Goal: Task Accomplishment & Management: Complete application form

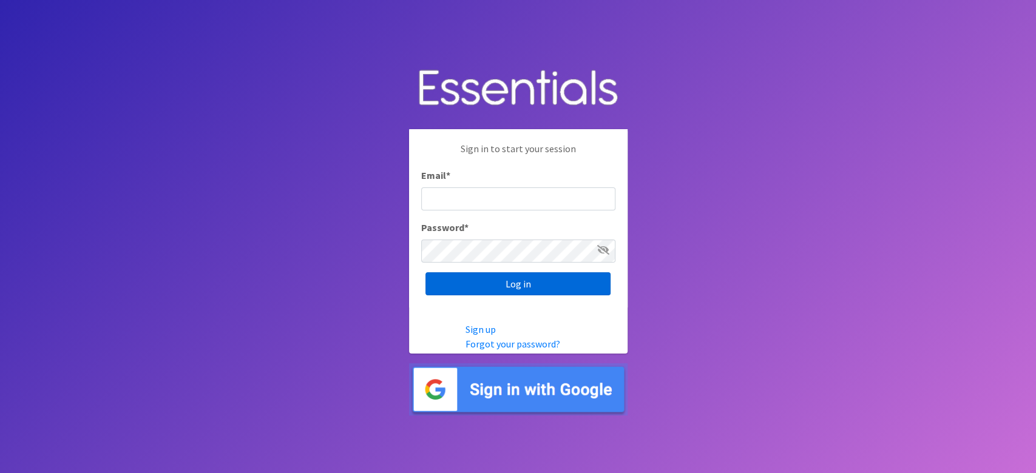
type input "lacey@familynetworknwa.com"
click at [496, 286] on input "Log in" at bounding box center [517, 283] width 185 height 23
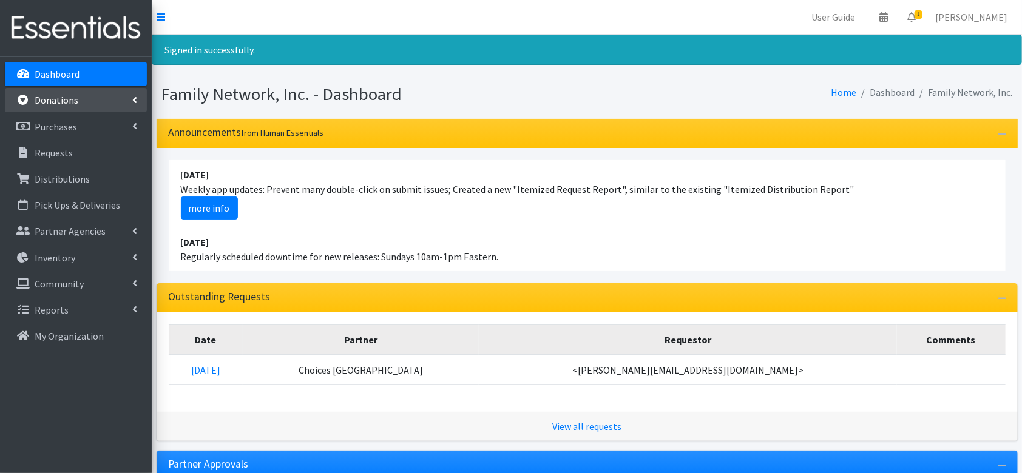
click at [103, 103] on link "Donations" at bounding box center [76, 100] width 142 height 24
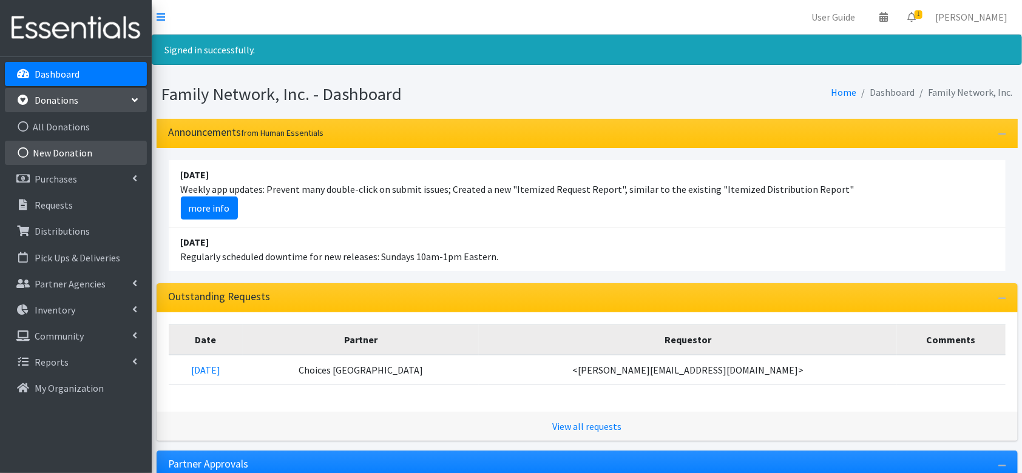
click at [73, 152] on link "New Donation" at bounding box center [76, 153] width 142 height 24
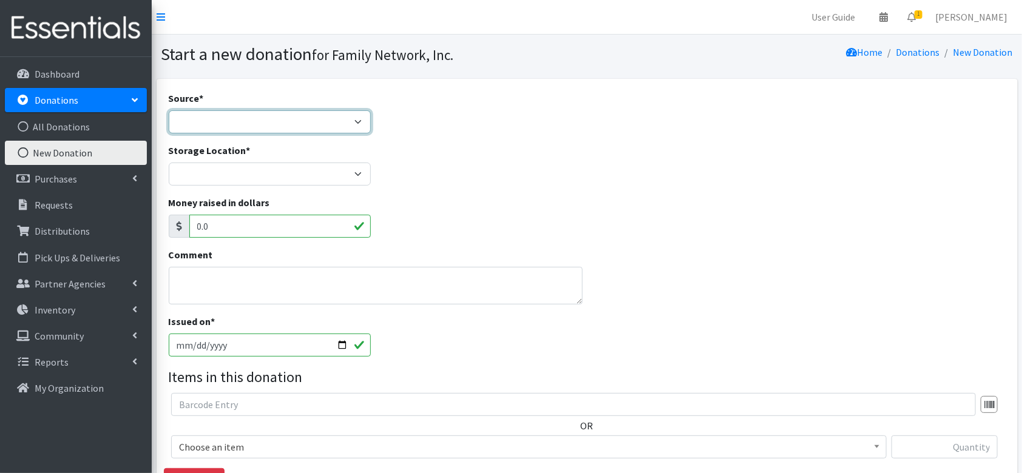
click at [198, 125] on select "Product Drive Manufacturer Donation Site Misc. Donation" at bounding box center [270, 121] width 203 height 23
select select "Product Drive"
click at [169, 110] on select "Product Drive Manufacturer Donation Site Misc. Donation" at bounding box center [270, 121] width 203 height 23
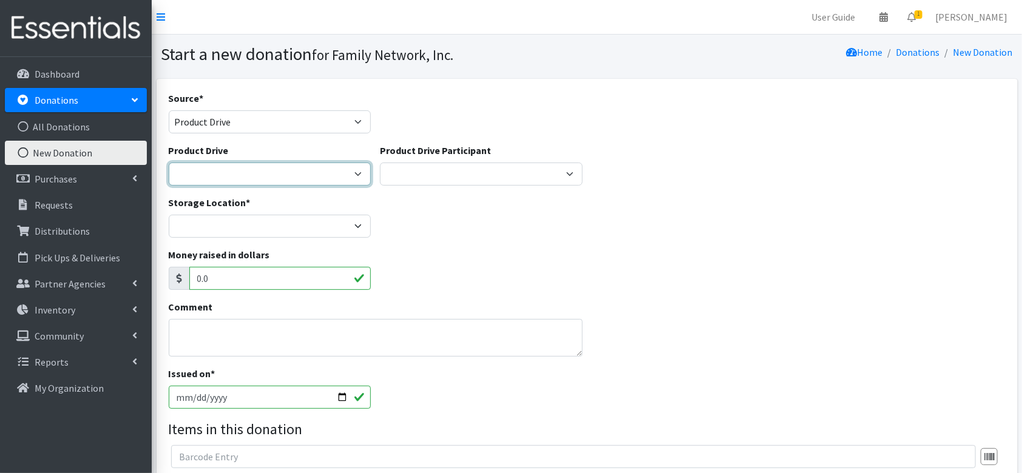
click at [231, 174] on select "Arkansas Children's Northwest Diaper Drive Arkansas Music Works and Bank of Ame…" at bounding box center [270, 174] width 203 height 23
select select "3488"
click at [169, 163] on select "Arkansas Children's Northwest Diaper Drive Arkansas Music Works and Bank of Ame…" at bounding box center [270, 174] width 203 height 23
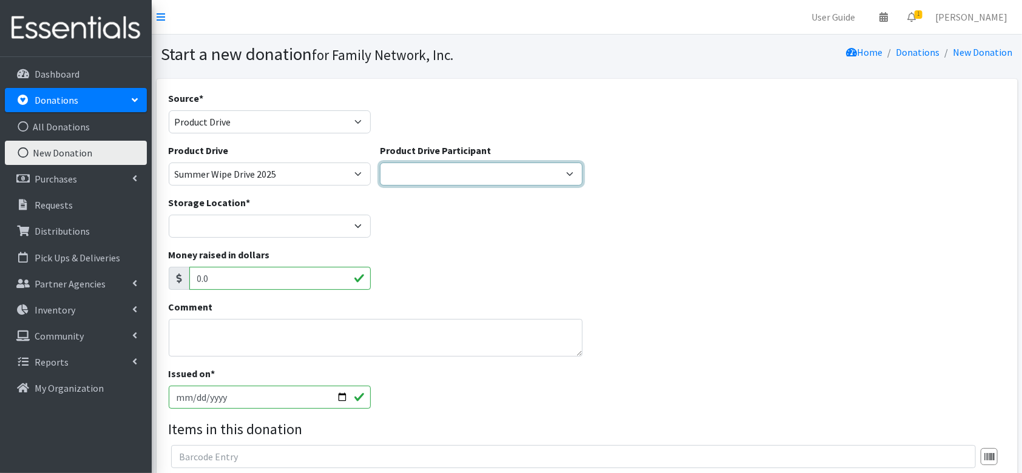
click at [427, 176] on select "Harvest Group Walmart Misc God's Pantry Christ Church Traverse Legacy BLUSH Boo…" at bounding box center [481, 174] width 203 height 23
select select "1420"
click at [380, 163] on select "Harvest Group Walmart Misc God's Pantry Christ Church Traverse Legacy BLUSH Boo…" at bounding box center [481, 174] width 203 height 23
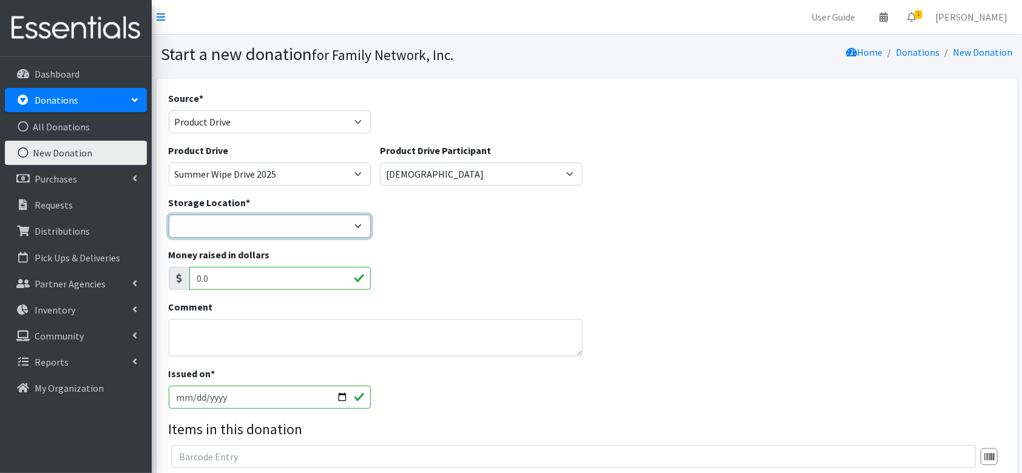
drag, startPoint x: 256, startPoint y: 221, endPoint x: 238, endPoint y: 235, distance: 22.5
click at [256, 221] on select "DC Warehouse" at bounding box center [270, 226] width 203 height 23
select select "421"
click at [169, 215] on select "DC Warehouse" at bounding box center [270, 226] width 203 height 23
click at [209, 347] on textarea "Comment" at bounding box center [376, 338] width 414 height 38
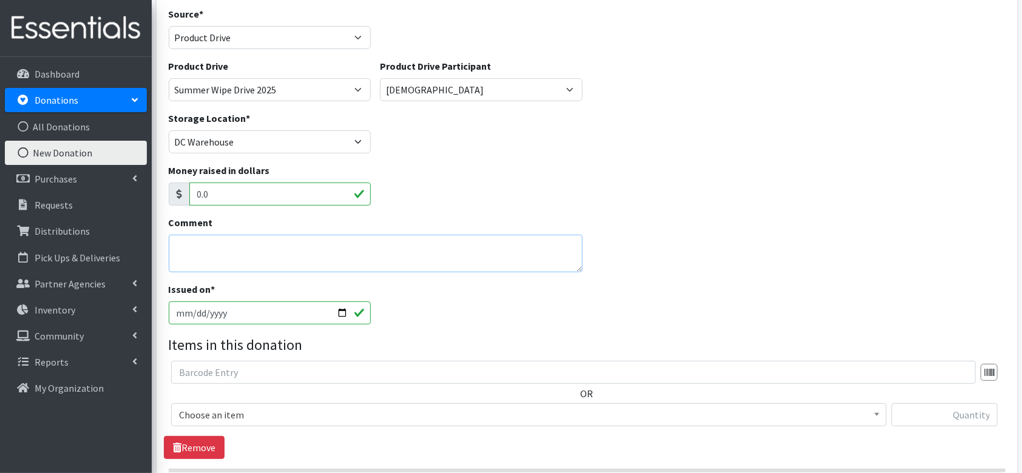
scroll to position [161, 0]
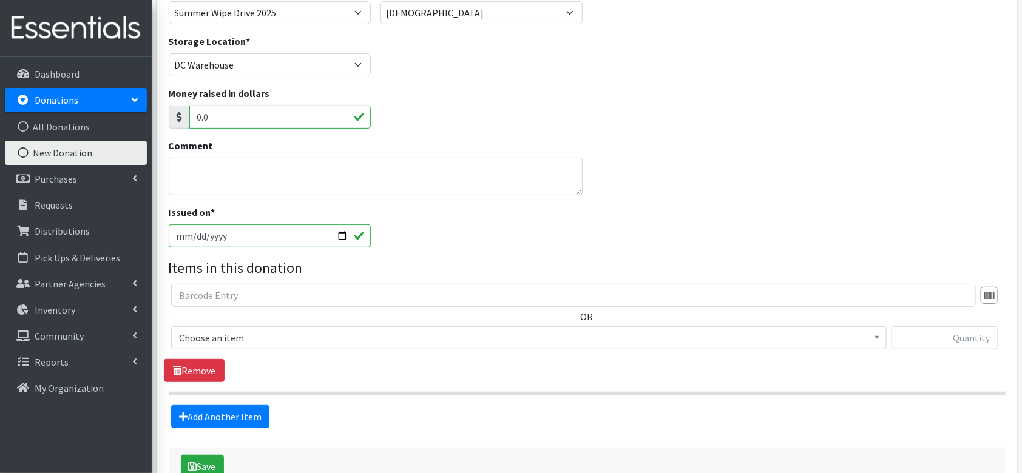
click at [241, 331] on span "Choose an item" at bounding box center [529, 337] width 700 height 17
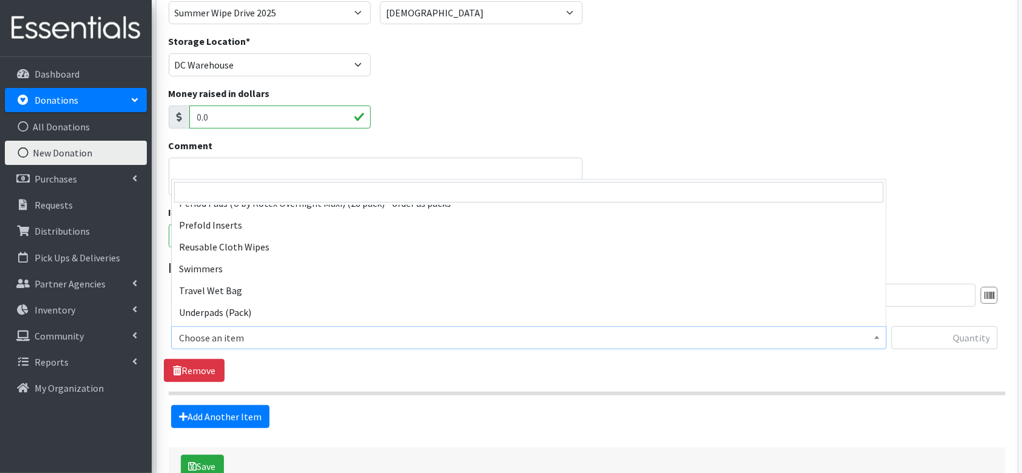
scroll to position [1196, 0]
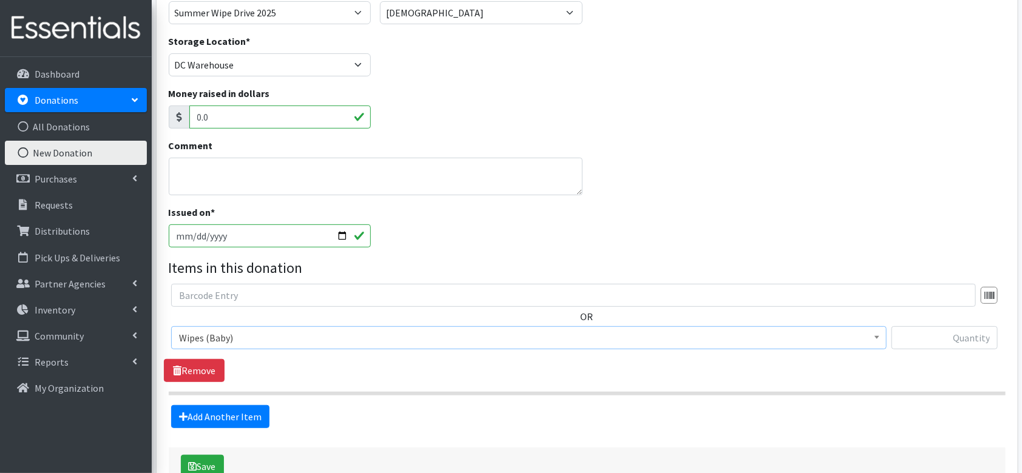
select select "4558"
click at [939, 336] on input "text" at bounding box center [944, 337] width 106 height 23
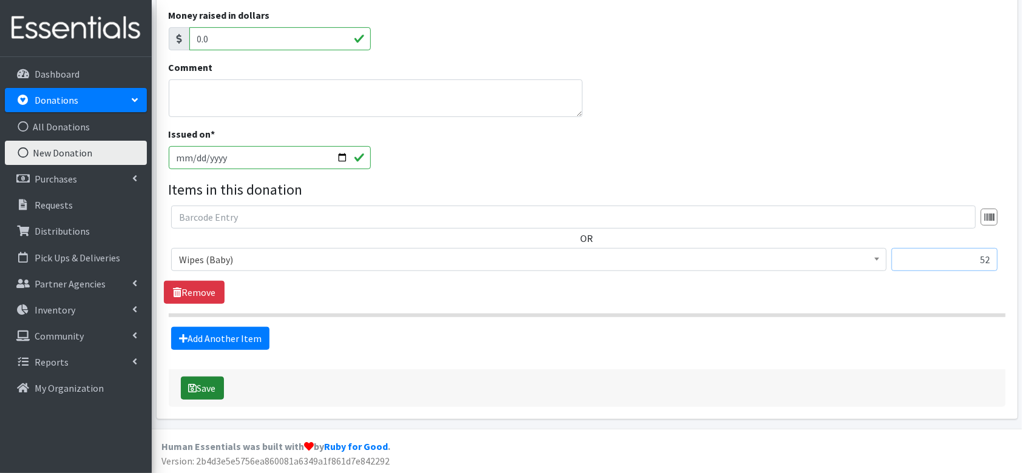
type input "52"
click at [206, 394] on button "Save" at bounding box center [202, 388] width 43 height 23
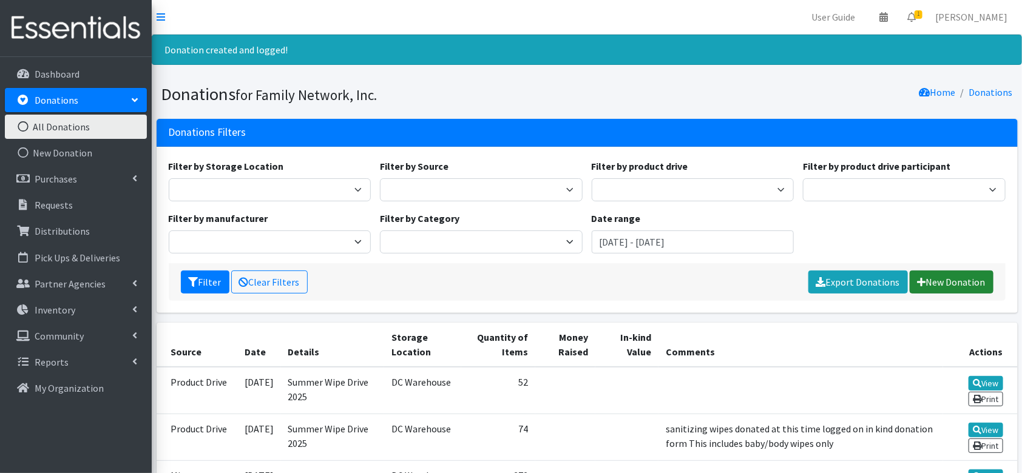
click at [962, 288] on link "New Donation" at bounding box center [951, 282] width 84 height 23
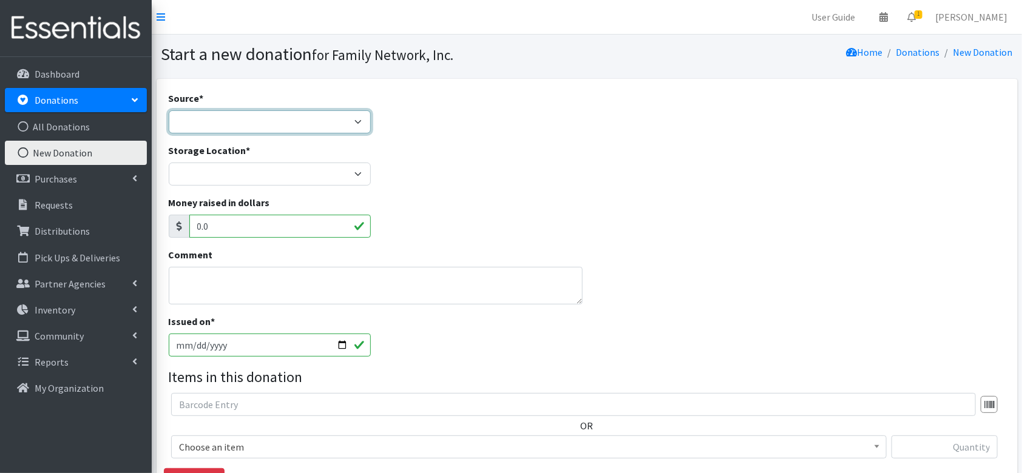
drag, startPoint x: 228, startPoint y: 118, endPoint x: 226, endPoint y: 131, distance: 12.9
click at [228, 118] on select "Product Drive Manufacturer Donation Site Misc. Donation" at bounding box center [270, 121] width 203 height 23
select select "Misc. Donation"
click at [169, 110] on select "Product Drive Manufacturer Donation Site Misc. Donation" at bounding box center [270, 121] width 203 height 23
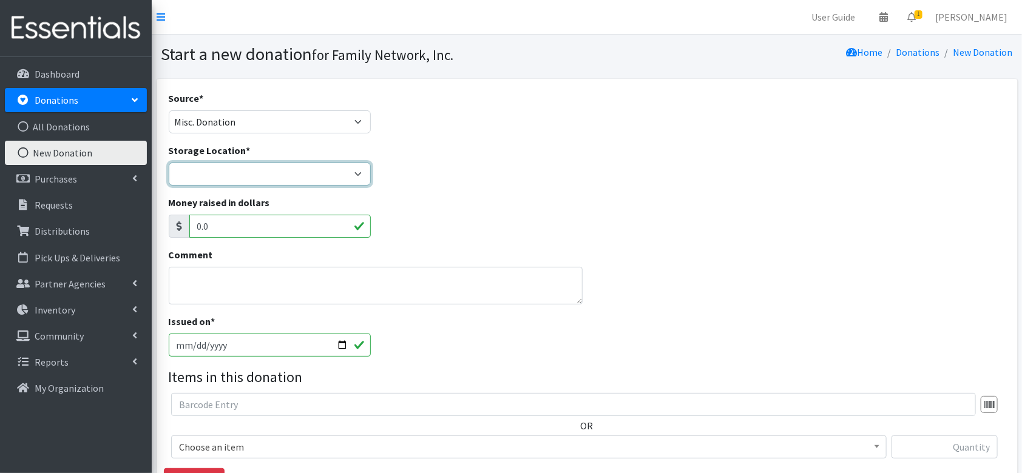
click at [260, 167] on select "DC Warehouse" at bounding box center [270, 174] width 203 height 23
select select "421"
click at [169, 163] on select "DC Warehouse" at bounding box center [270, 174] width 203 height 23
click at [233, 282] on textarea "Comment" at bounding box center [376, 286] width 414 height 38
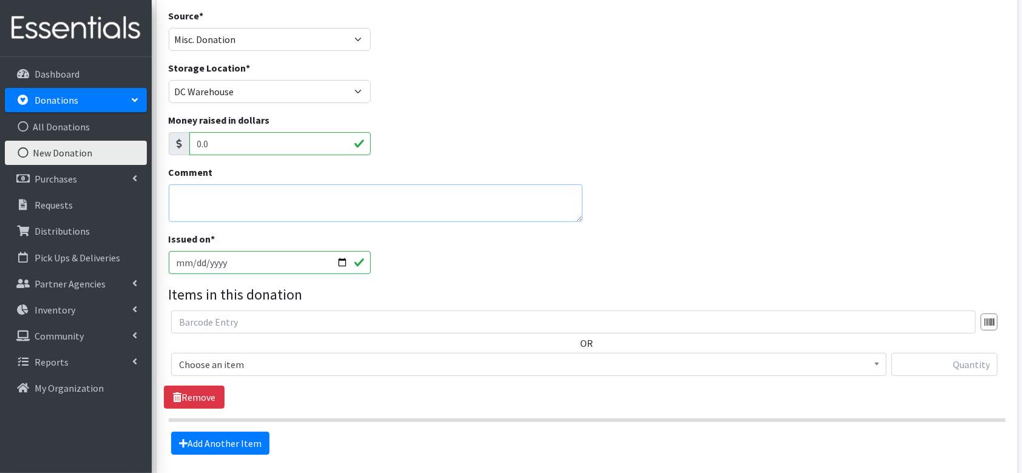
scroll to position [161, 0]
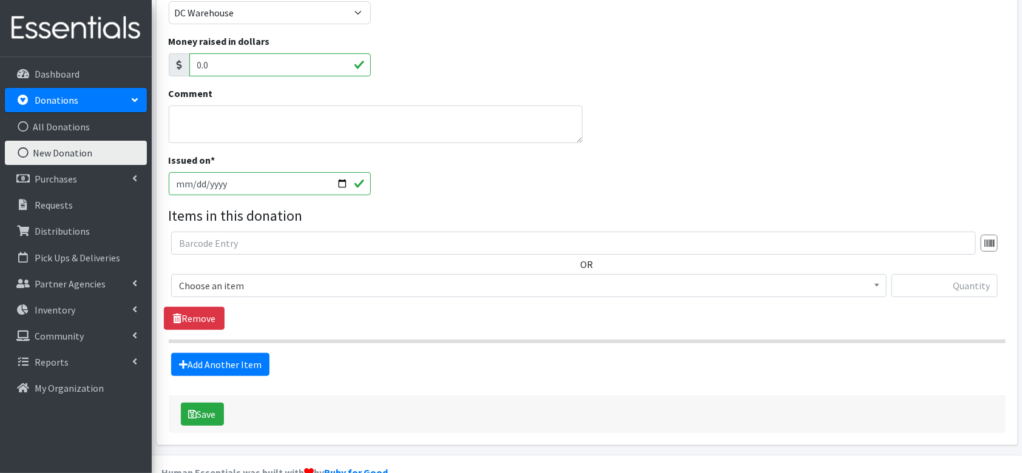
click at [210, 289] on span "Choose an item" at bounding box center [529, 285] width 700 height 17
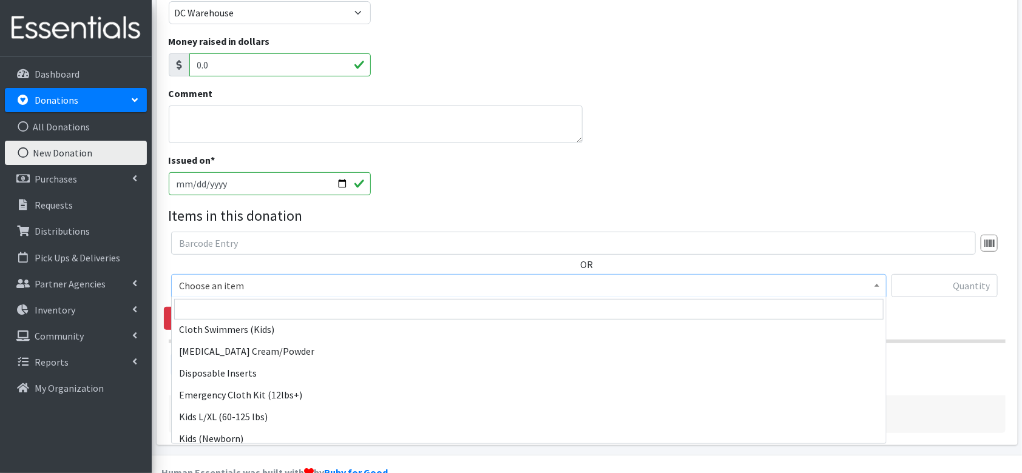
scroll to position [485, 0]
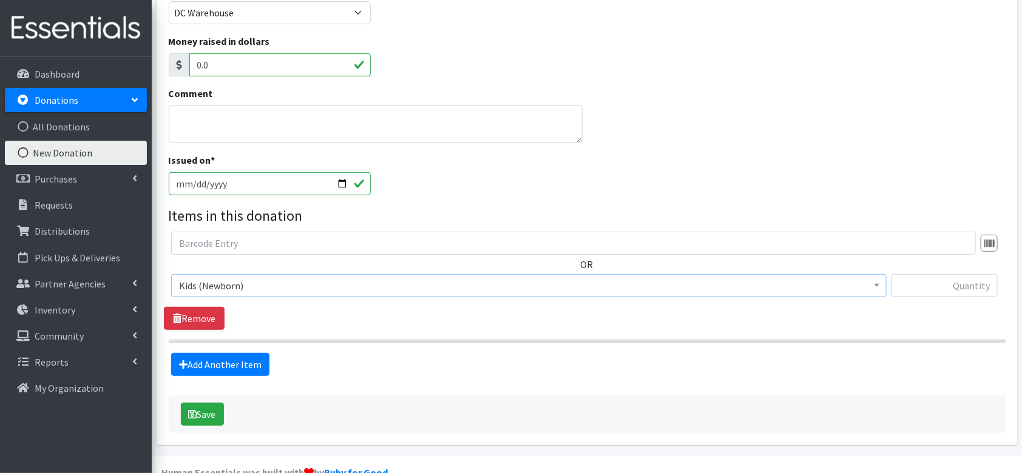
select select "4560"
drag, startPoint x: 945, startPoint y: 293, endPoint x: 893, endPoint y: 308, distance: 54.2
click at [945, 293] on input "text" at bounding box center [944, 285] width 106 height 23
type input "57"
click at [217, 362] on link "Add Another Item" at bounding box center [220, 364] width 98 height 23
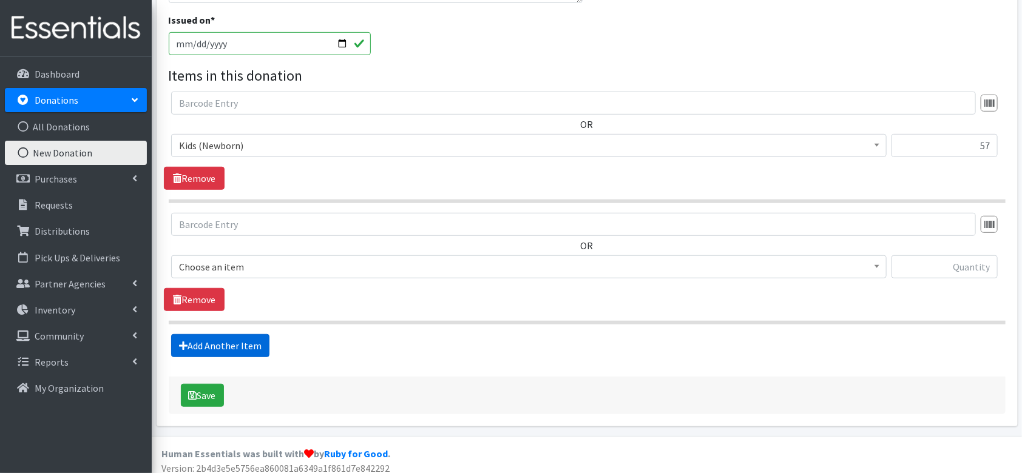
scroll to position [308, 0]
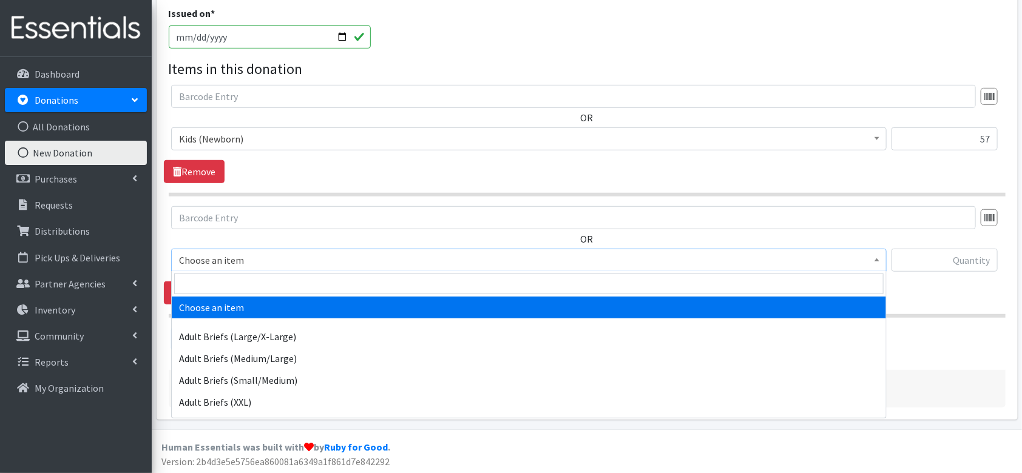
click at [229, 260] on span "Choose an item" at bounding box center [529, 260] width 700 height 17
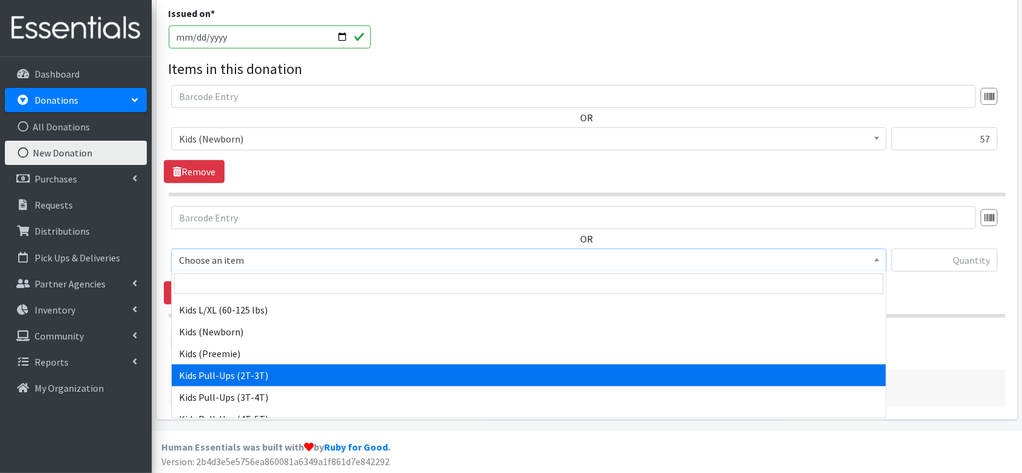
scroll to position [566, 0]
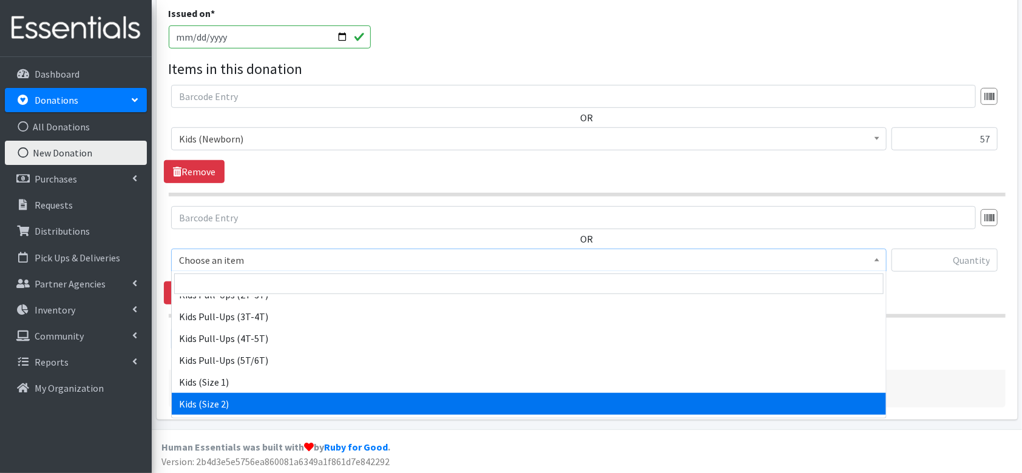
select select "4562"
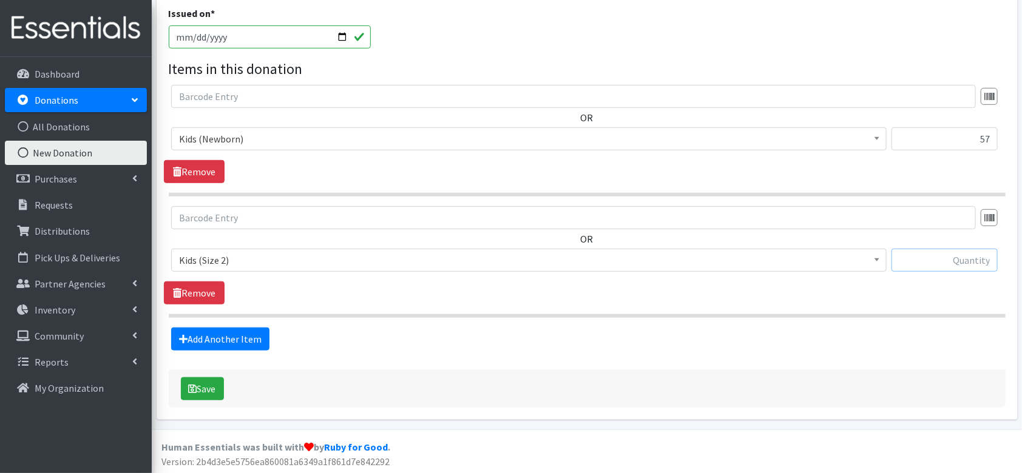
click at [963, 259] on input "text" at bounding box center [944, 260] width 106 height 23
type input "233"
click at [198, 339] on link "Add Another Item" at bounding box center [220, 339] width 98 height 23
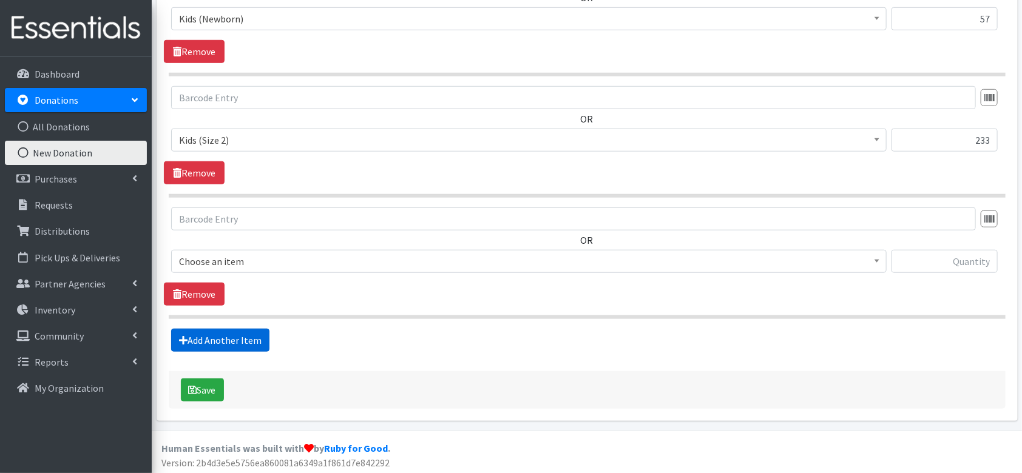
scroll to position [430, 0]
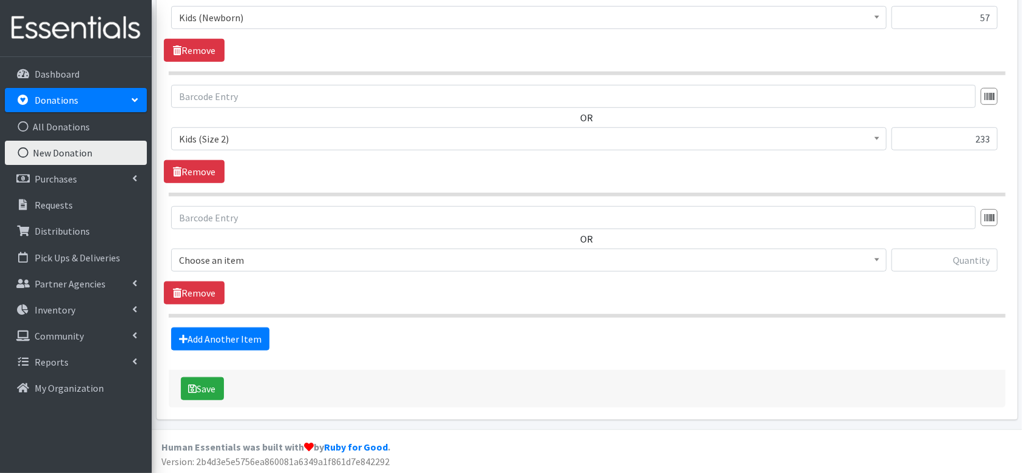
click at [246, 255] on span "Choose an item" at bounding box center [529, 260] width 700 height 17
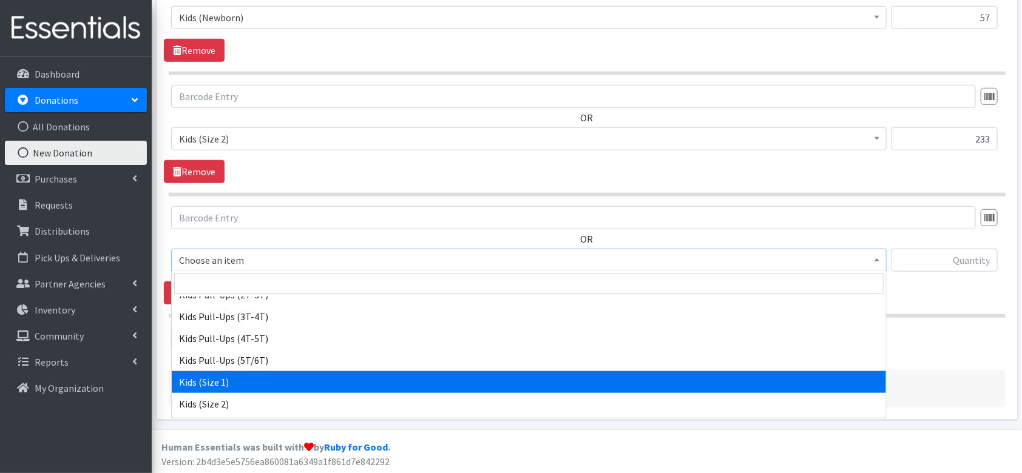
scroll to position [647, 0]
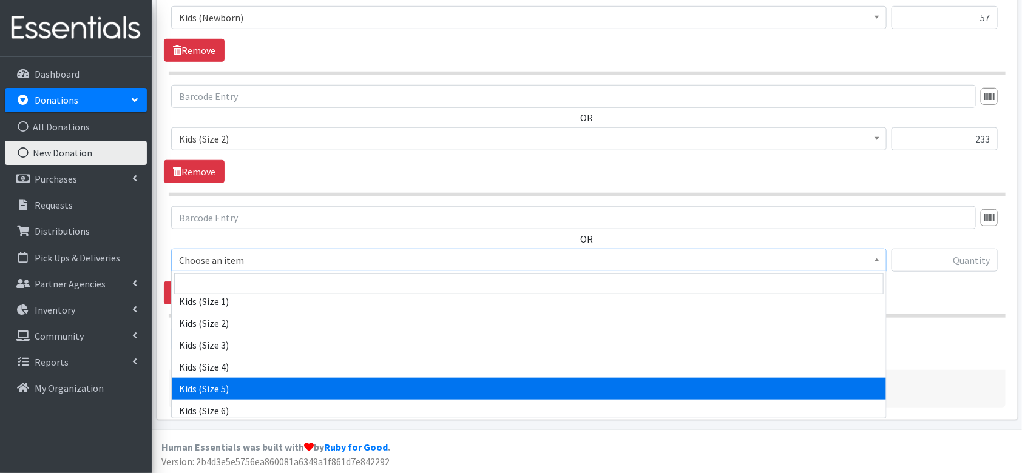
select select "4572"
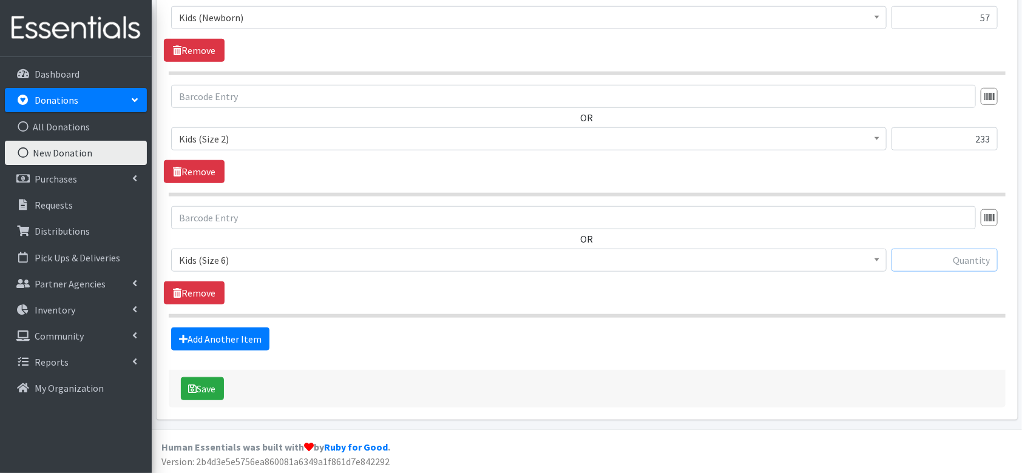
click at [939, 258] on input "text" at bounding box center [944, 260] width 106 height 23
type input "79"
click at [207, 339] on link "Add Another Item" at bounding box center [220, 339] width 98 height 23
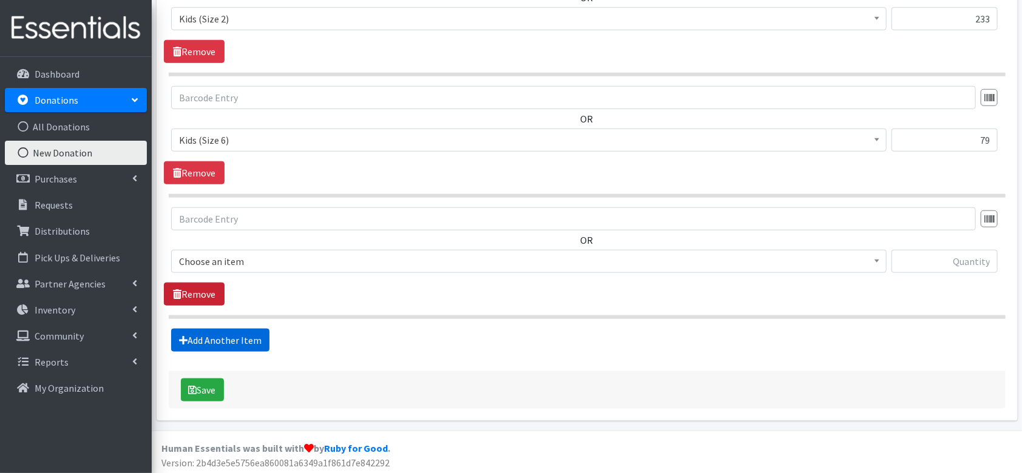
scroll to position [551, 0]
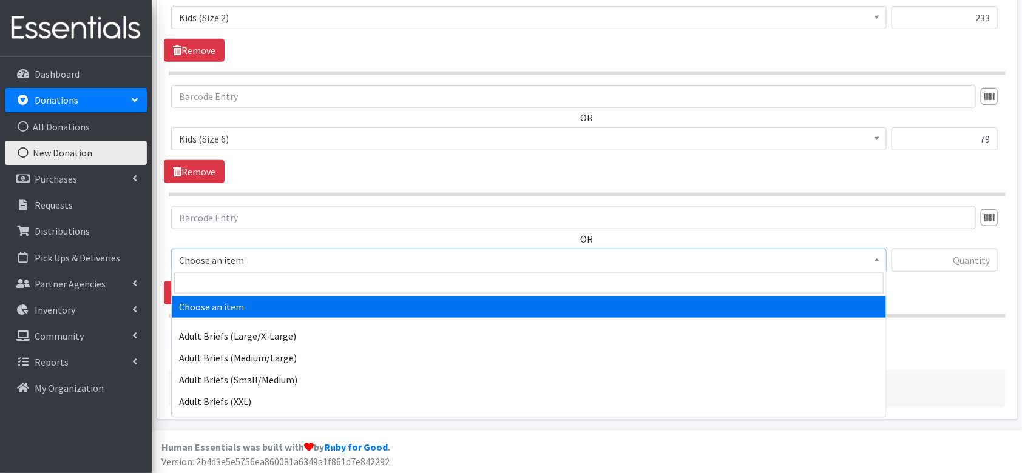
click at [217, 258] on span "Choose an item" at bounding box center [529, 260] width 700 height 17
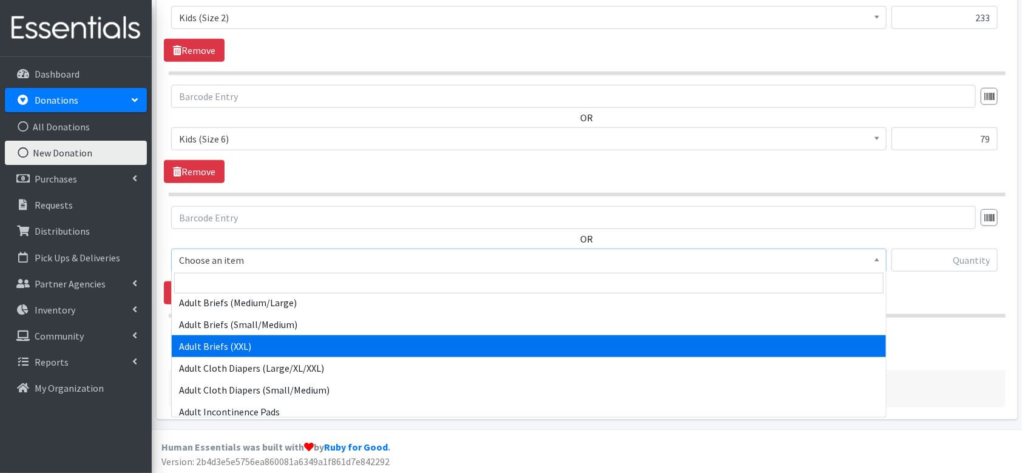
scroll to position [81, 0]
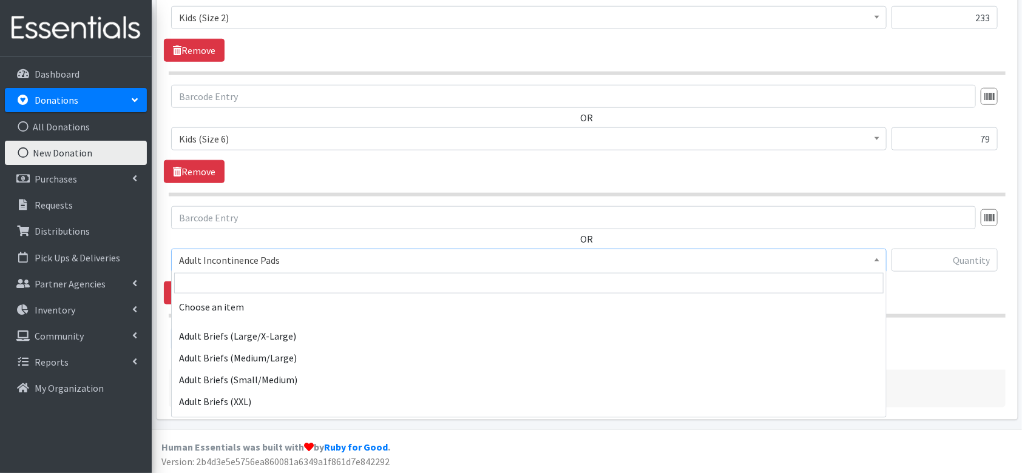
click at [854, 265] on span "Adult Incontinence Pads" at bounding box center [529, 260] width 700 height 17
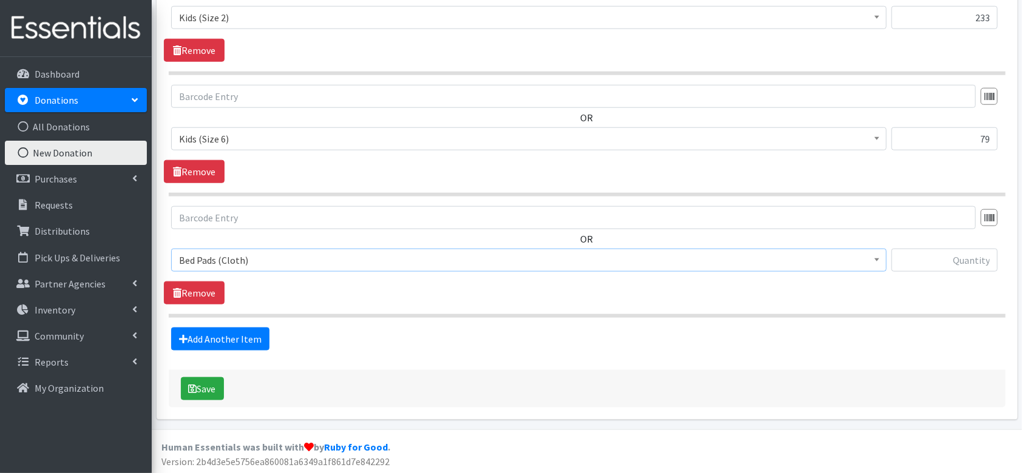
click at [334, 264] on span "Bed Pads (Cloth)" at bounding box center [529, 260] width 700 height 17
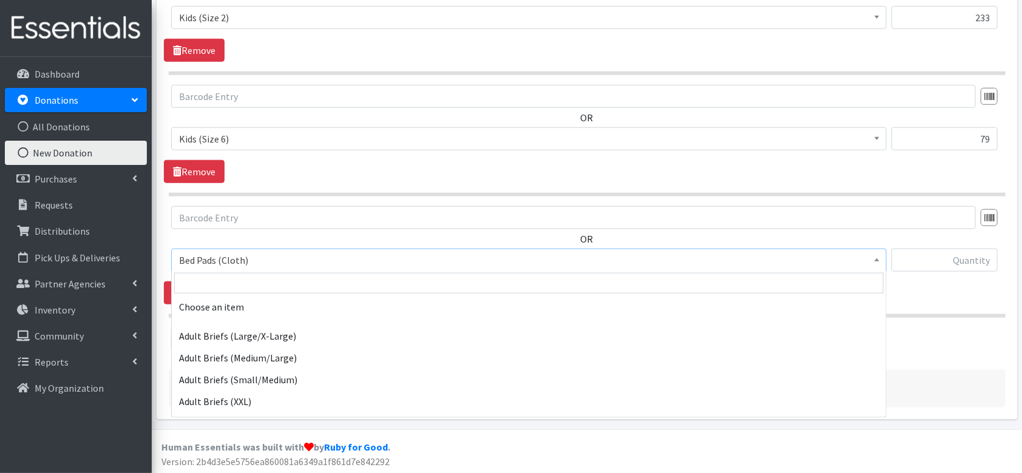
scroll to position [204, 0]
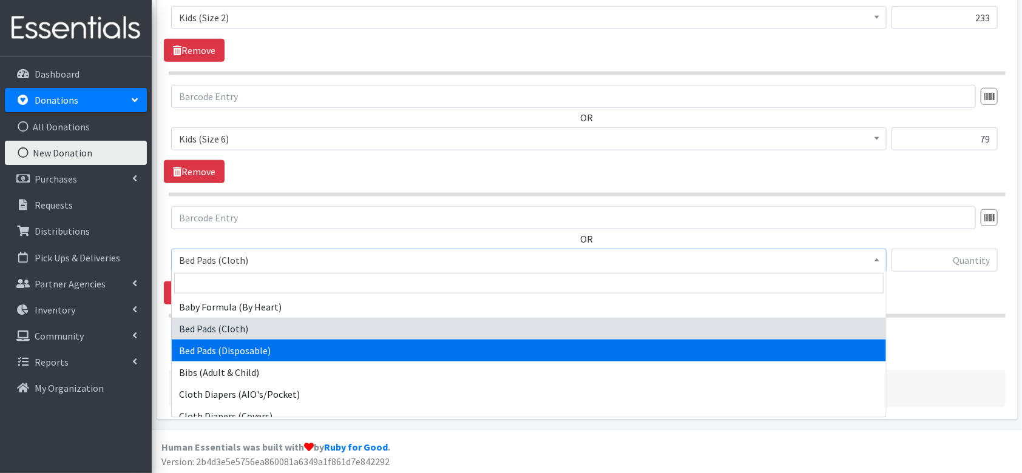
select select "4546"
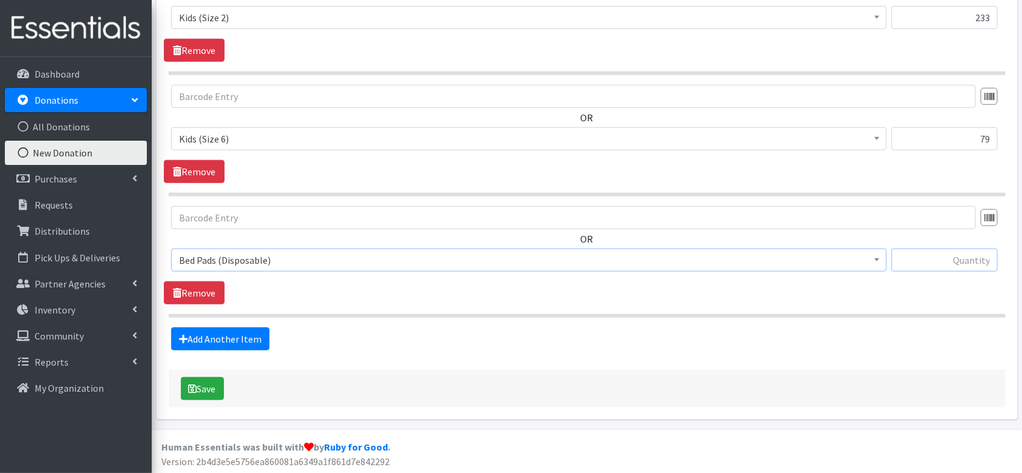
click at [946, 255] on input "text" at bounding box center [944, 260] width 106 height 23
type input "1"
click at [204, 332] on link "Add Another Item" at bounding box center [220, 339] width 98 height 23
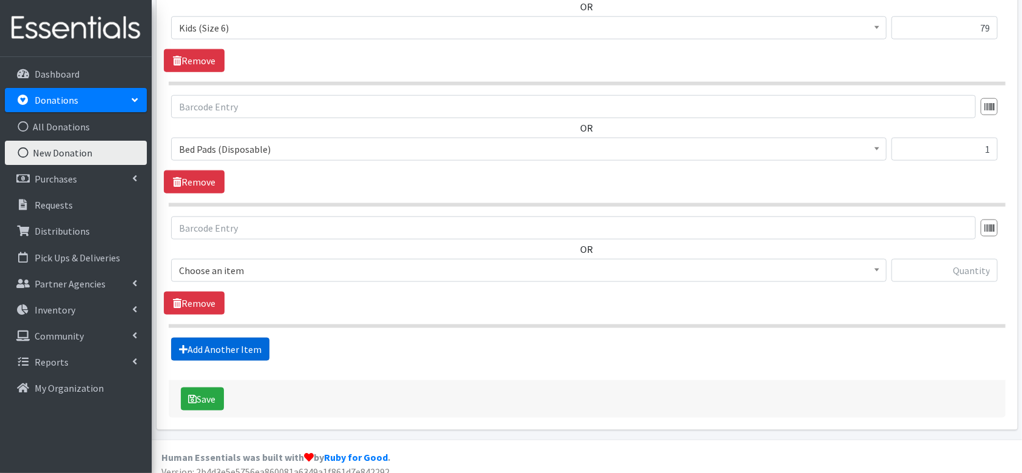
scroll to position [672, 0]
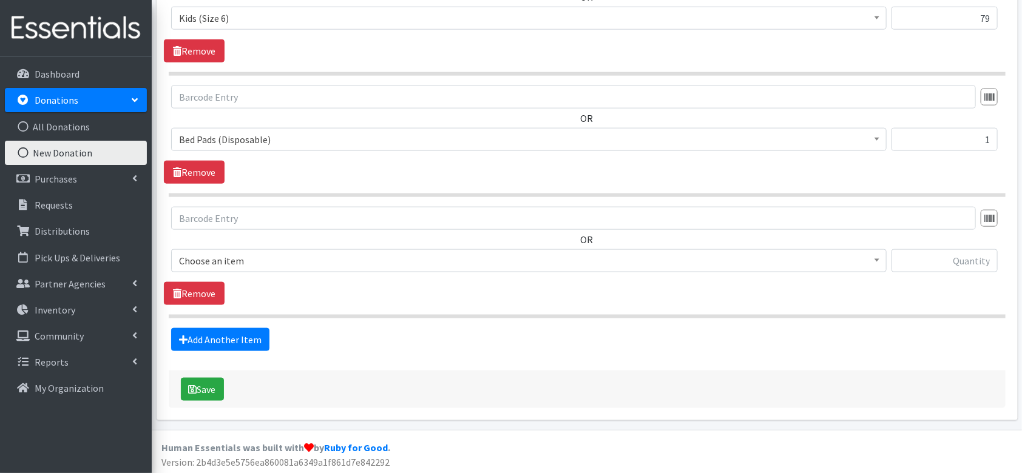
click at [261, 258] on span "Choose an item" at bounding box center [529, 260] width 700 height 17
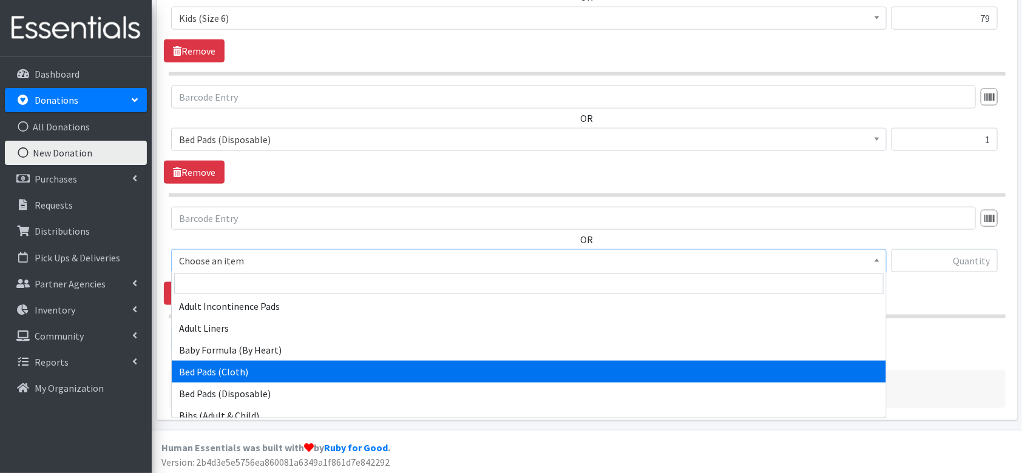
scroll to position [0, 0]
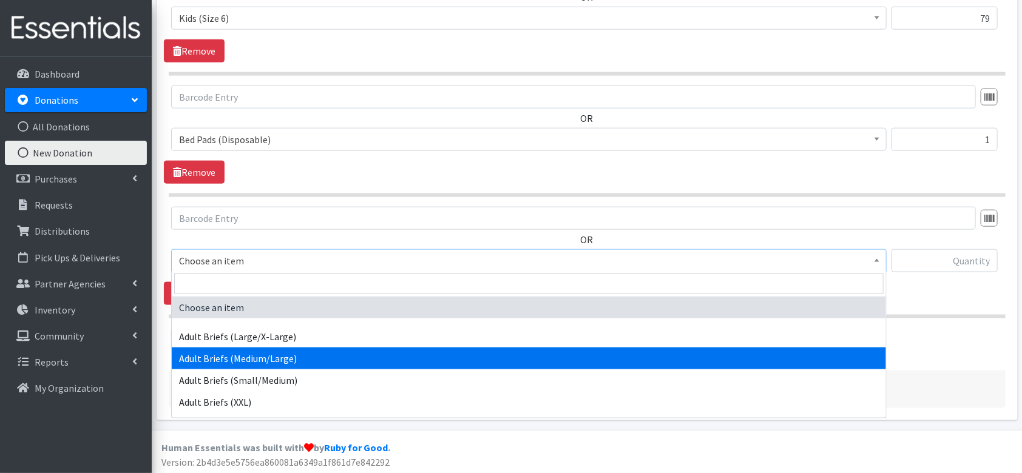
select select "4549"
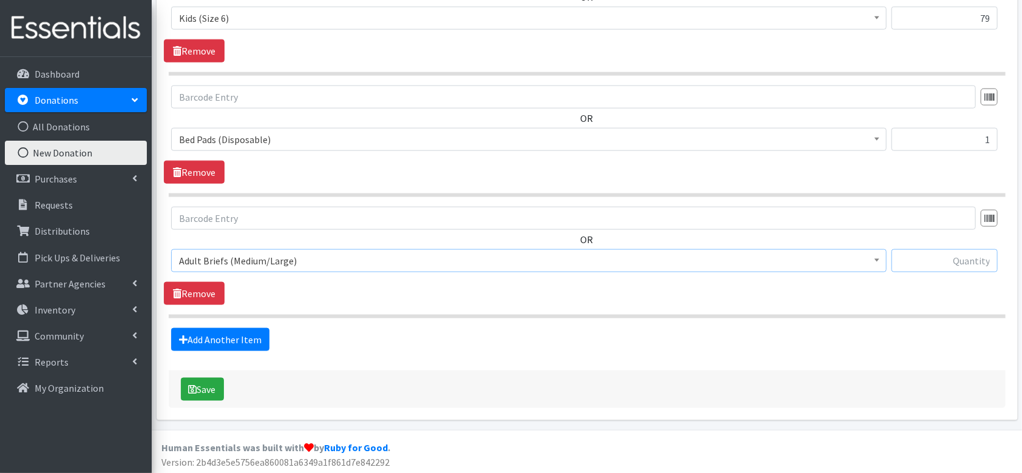
click at [962, 262] on input "text" at bounding box center [944, 260] width 106 height 23
type input "26"
click at [193, 331] on link "Add Another Item" at bounding box center [220, 339] width 98 height 23
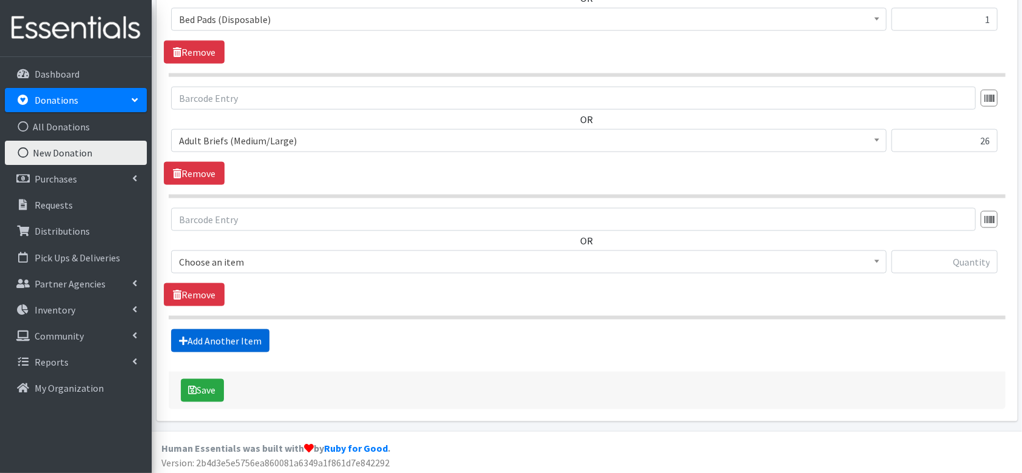
scroll to position [793, 0]
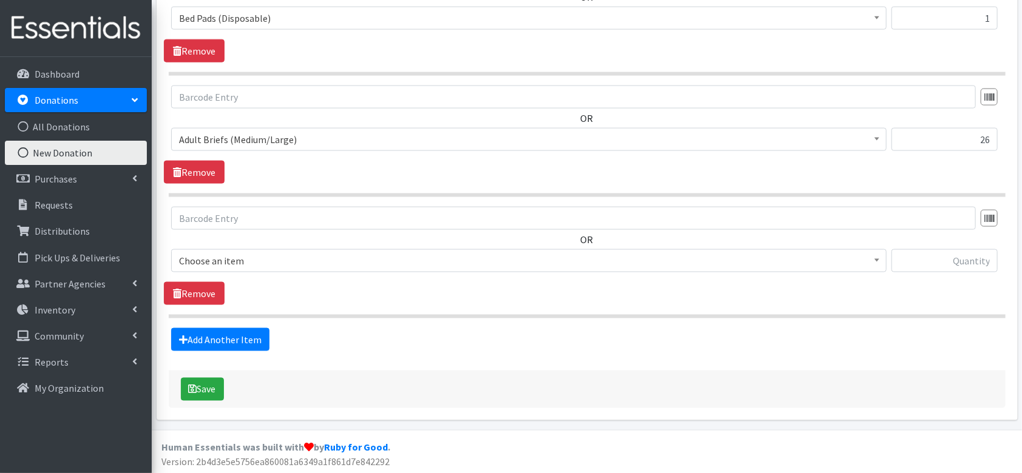
click at [243, 259] on span "Choose an item" at bounding box center [529, 260] width 700 height 17
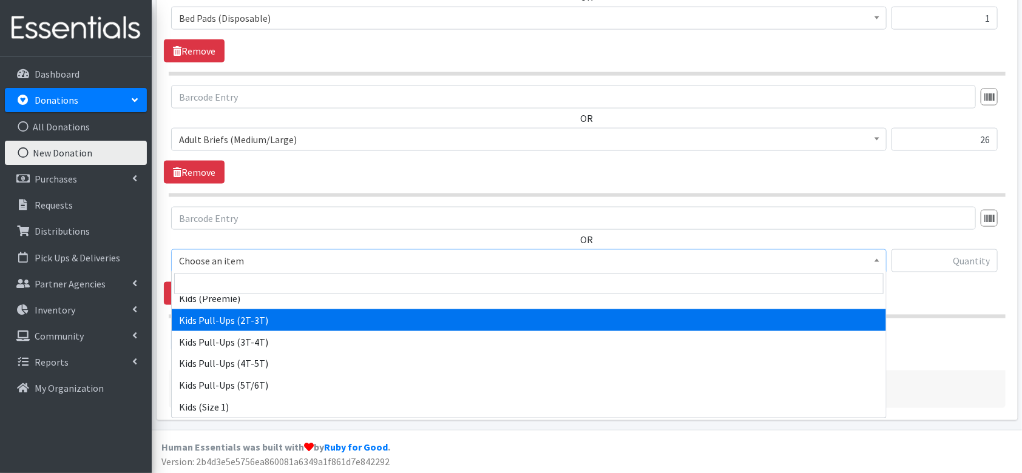
scroll to position [566, 0]
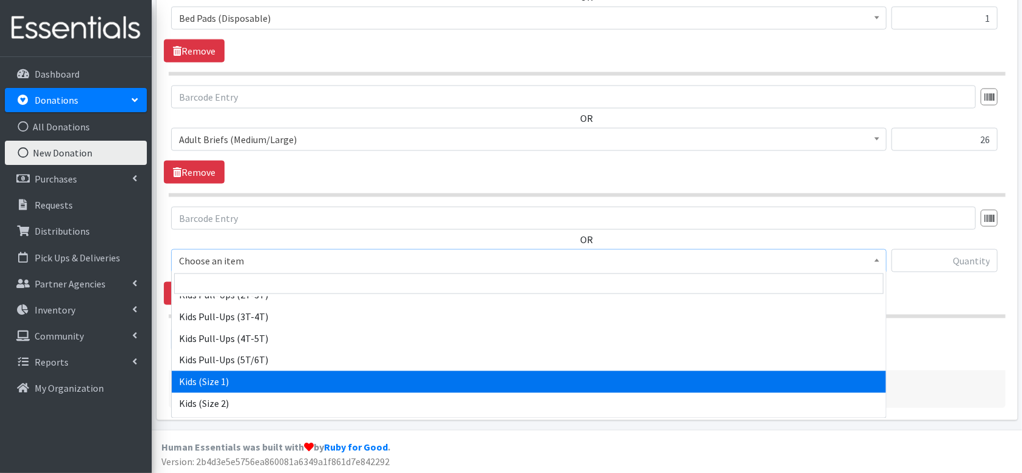
select select "4561"
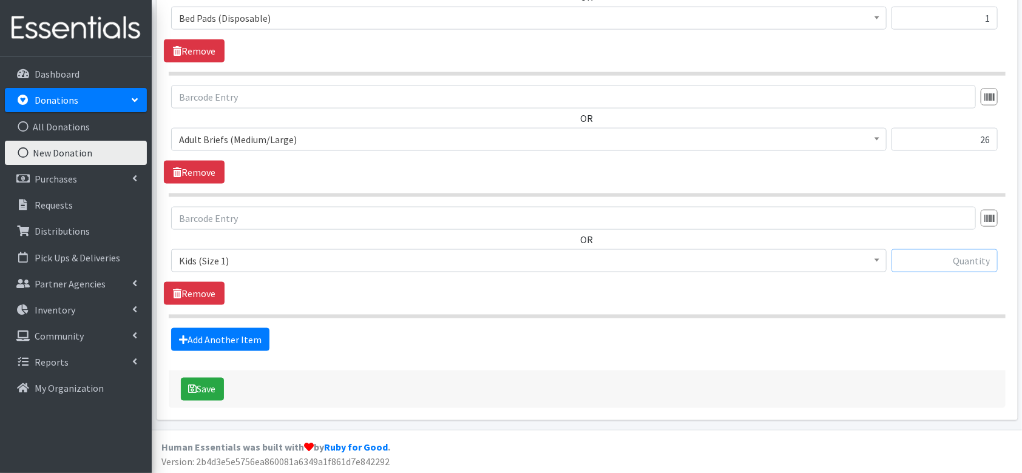
click at [946, 257] on input "text" at bounding box center [944, 260] width 106 height 23
type input "3"
click at [196, 385] on icon "submit" at bounding box center [193, 390] width 8 height 10
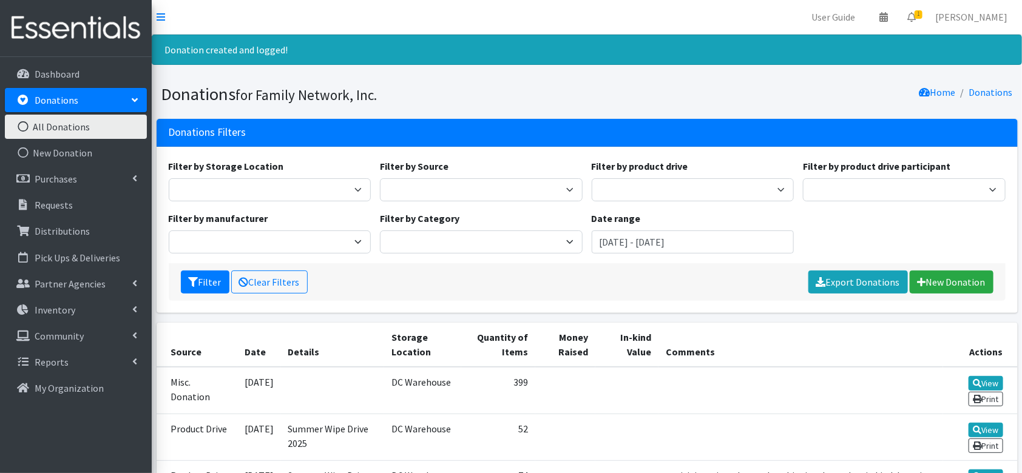
click at [957, 294] on div "Filter Clear Filters Export Donations New Donation" at bounding box center [587, 282] width 837 height 38
click at [956, 272] on link "New Donation" at bounding box center [951, 282] width 84 height 23
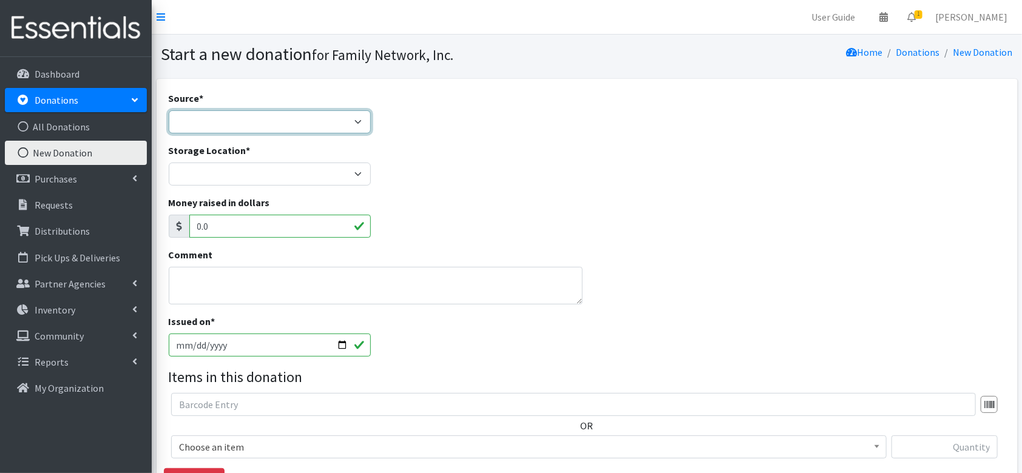
click at [232, 126] on select "Product Drive Manufacturer Donation Site Misc. Donation" at bounding box center [270, 121] width 203 height 23
select select "Misc. Donation"
click at [169, 110] on select "Product Drive Manufacturer Donation Site Misc. Donation" at bounding box center [270, 121] width 203 height 23
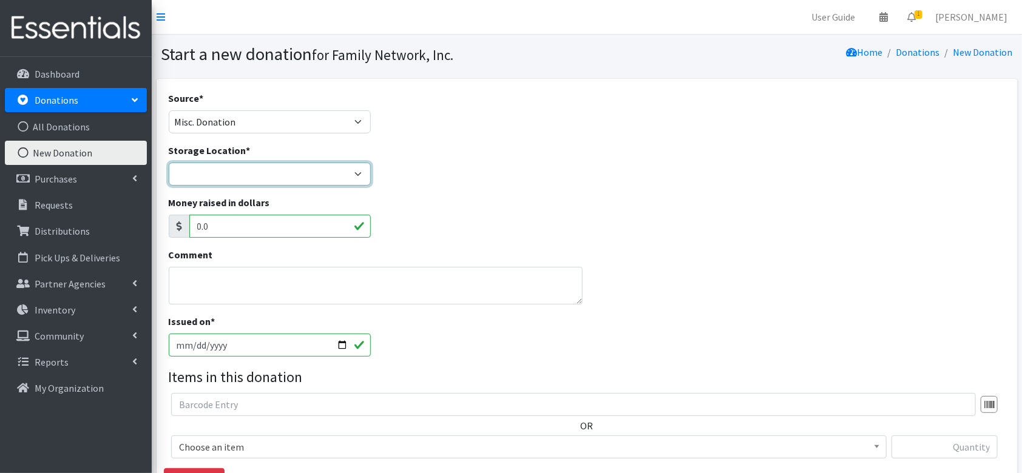
click at [234, 169] on select "DC Warehouse" at bounding box center [270, 174] width 203 height 23
select select "421"
click at [169, 163] on select "DC Warehouse" at bounding box center [270, 174] width 203 height 23
click at [221, 279] on textarea "Comment" at bounding box center [376, 286] width 414 height 38
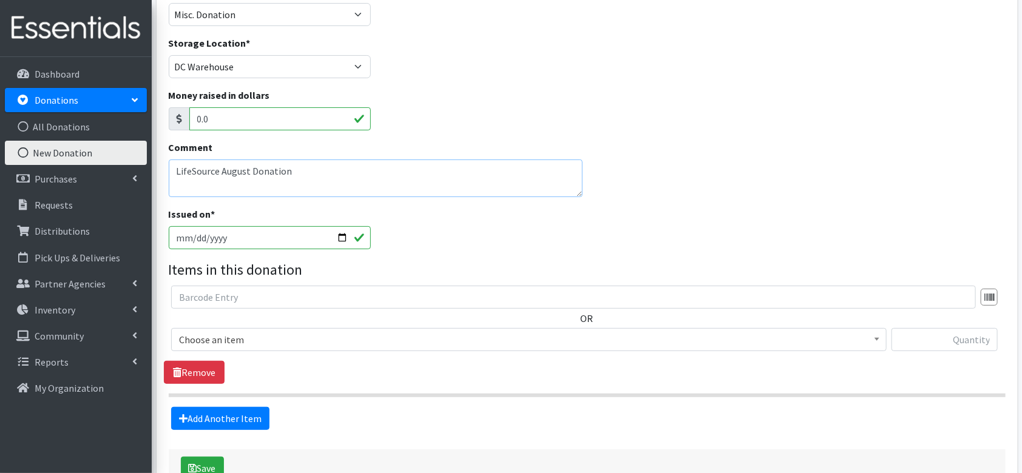
scroll to position [161, 0]
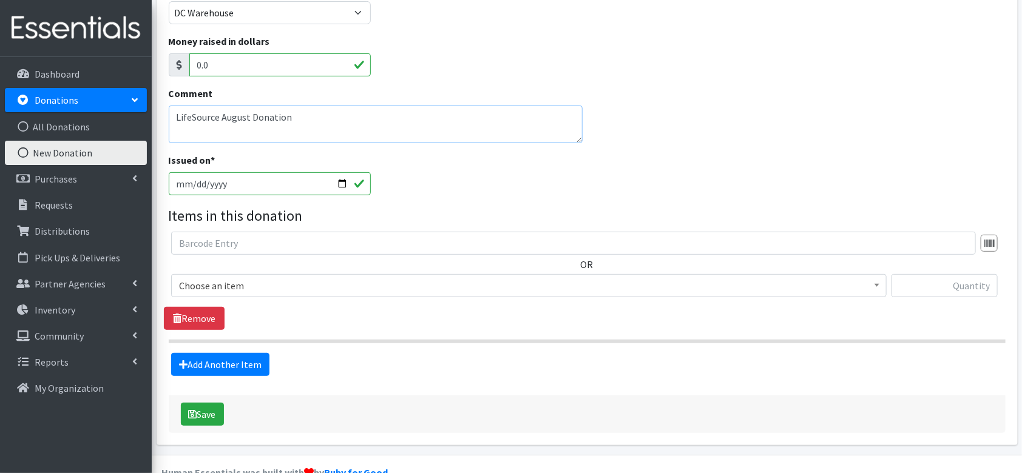
type textarea "LifeSource August Donation"
click at [345, 180] on input "2025-08-28" at bounding box center [270, 183] width 203 height 23
type input "2025-08-26"
click at [419, 198] on div "Issued on * 2025-08-26" at bounding box center [587, 179] width 846 height 52
click at [280, 291] on span "Choose an item" at bounding box center [529, 285] width 700 height 17
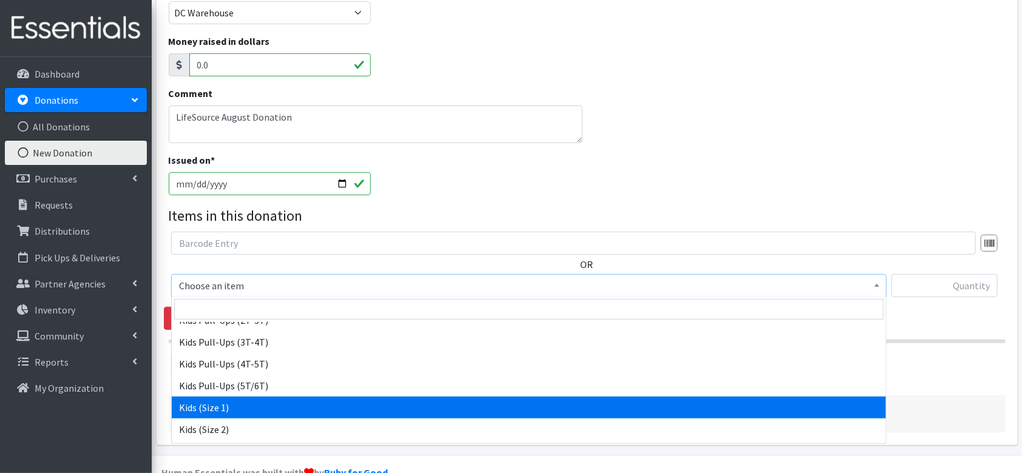
scroll to position [647, 0]
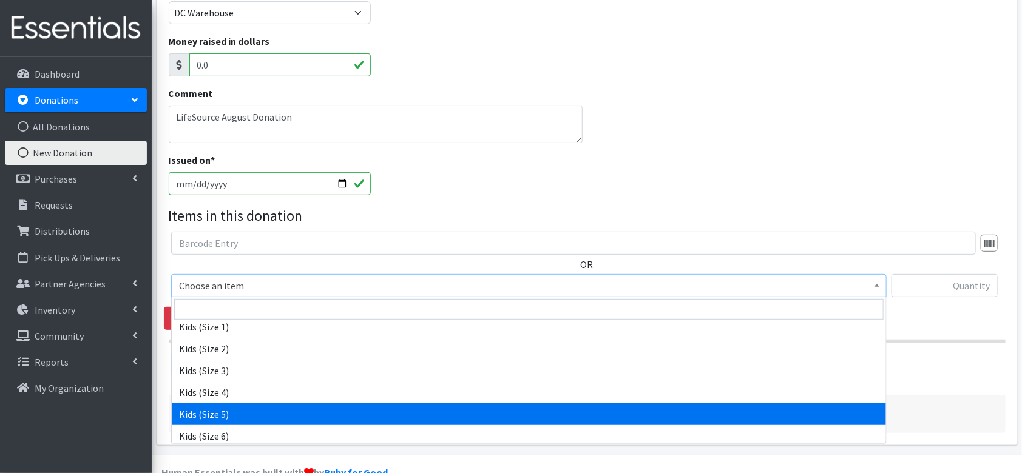
select select "4567"
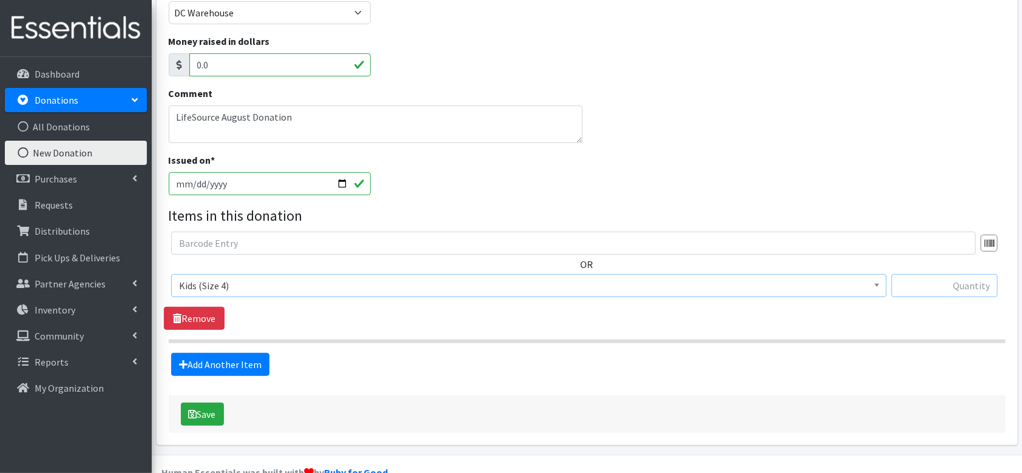
click at [945, 285] on input "text" at bounding box center [944, 285] width 106 height 23
type input "379"
click at [243, 365] on link "Add Another Item" at bounding box center [220, 364] width 98 height 23
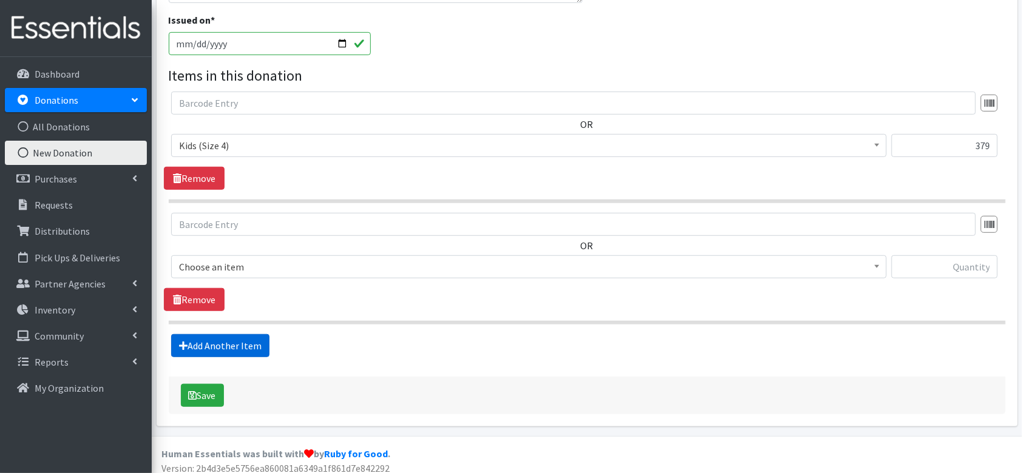
scroll to position [308, 0]
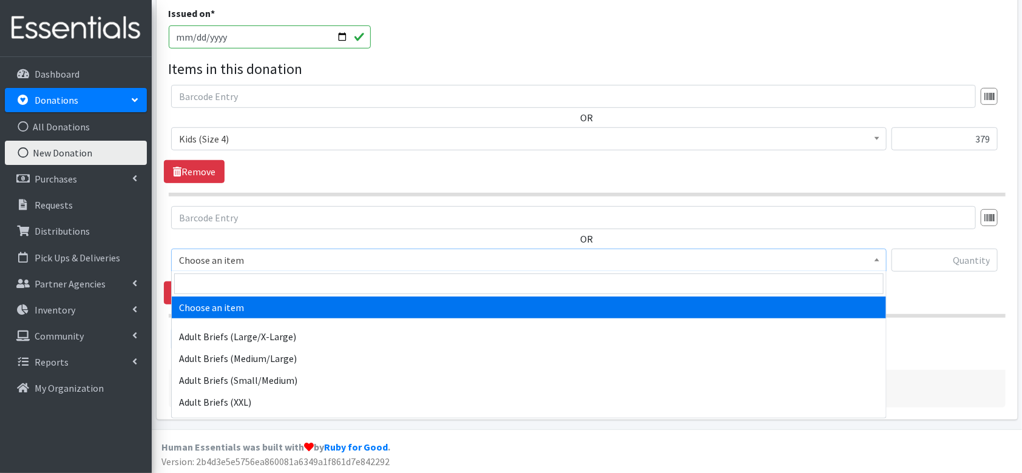
click at [252, 252] on span "Choose an item" at bounding box center [529, 260] width 700 height 17
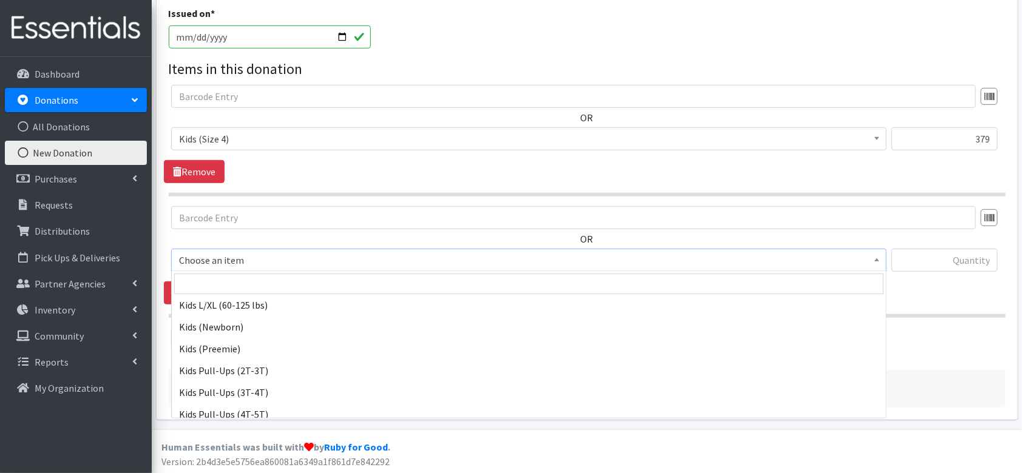
scroll to position [647, 0]
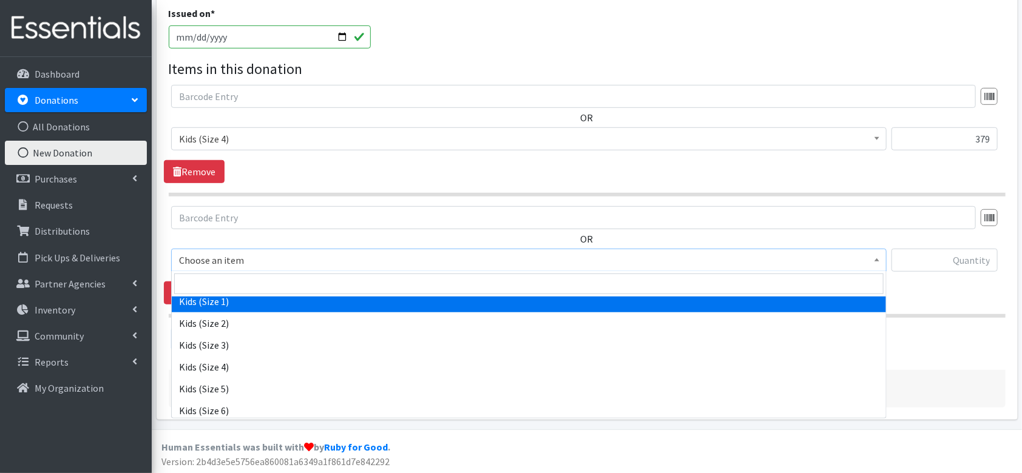
select select "4561"
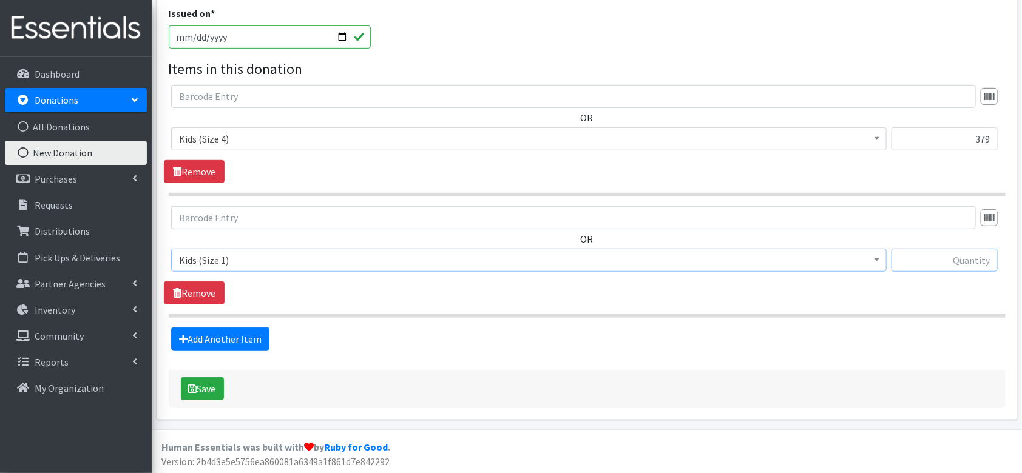
click at [965, 265] on input "text" at bounding box center [944, 260] width 106 height 23
type input "296"
click at [218, 341] on link "Add Another Item" at bounding box center [220, 339] width 98 height 23
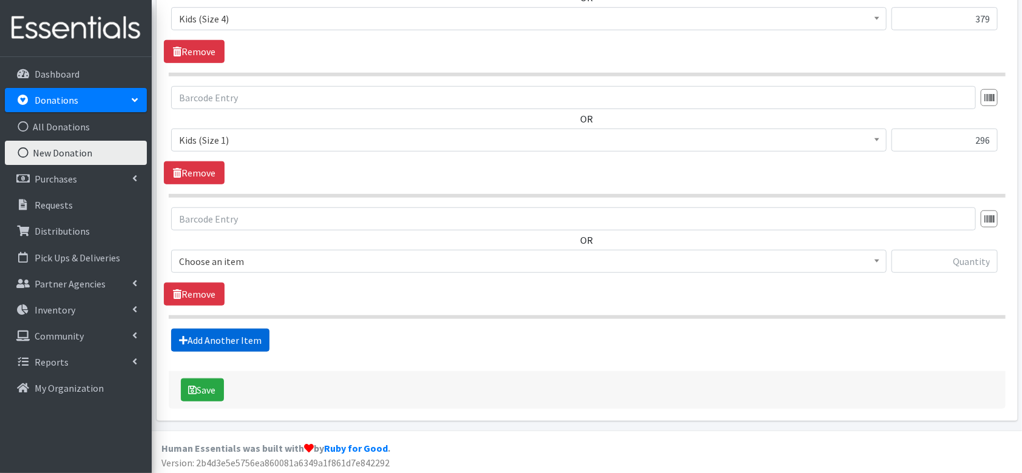
scroll to position [430, 0]
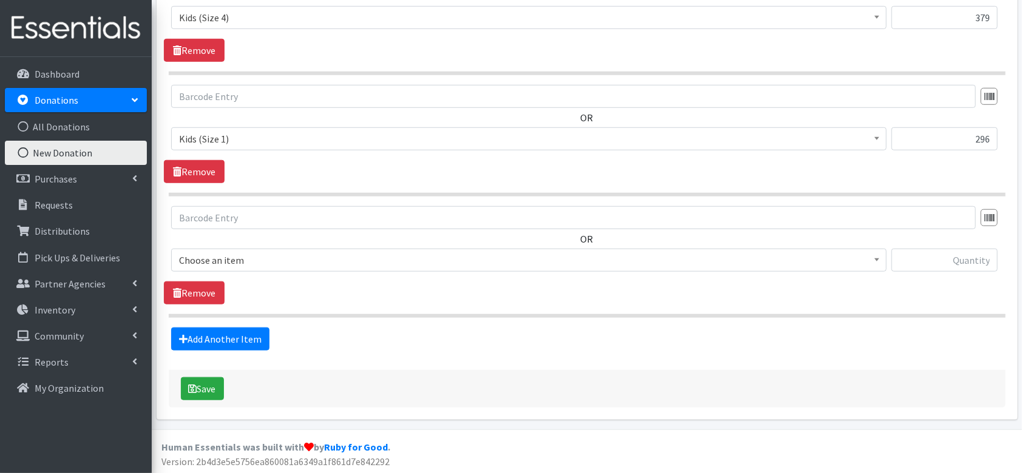
click at [237, 269] on span "Choose an item" at bounding box center [528, 260] width 715 height 23
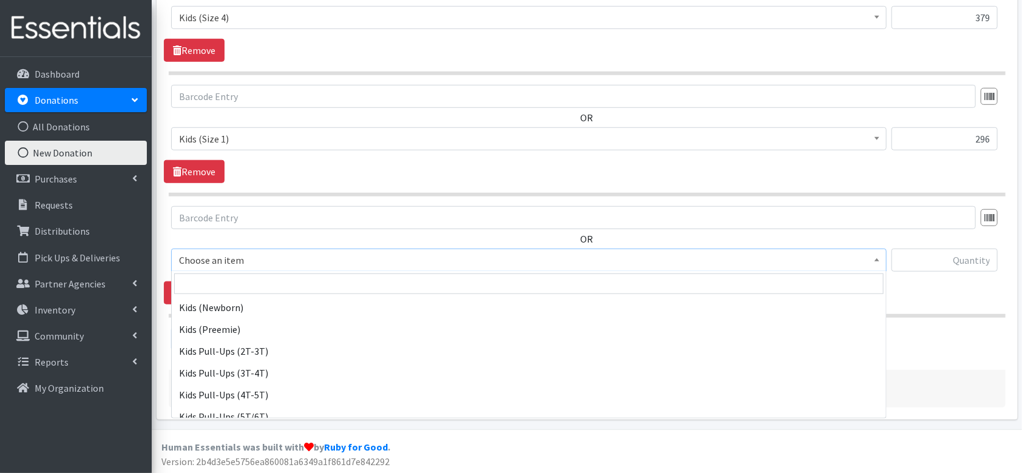
scroll to position [485, 0]
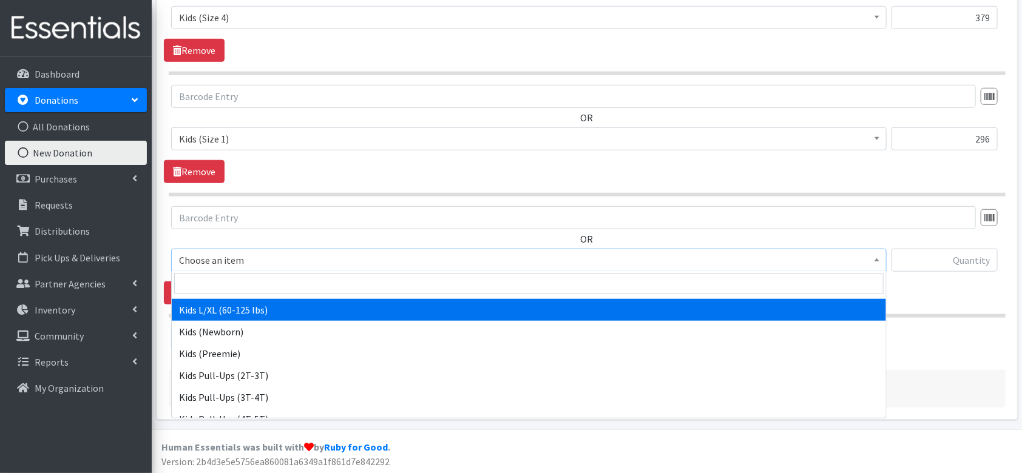
select select "4576"
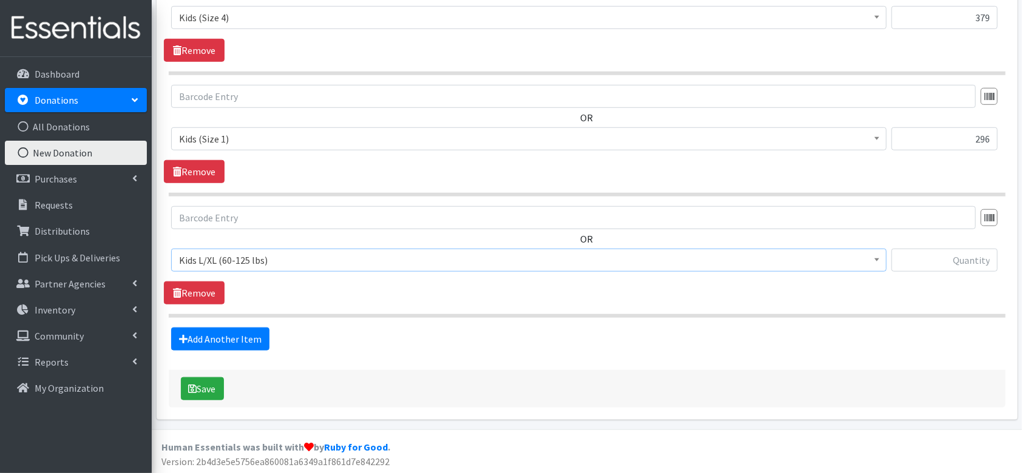
click at [998, 258] on div "Choose an item Adult Briefs (Large/X-Large) Adult Briefs (Medium/Large) Adult B…" at bounding box center [586, 265] width 831 height 33
click at [987, 256] on input "text" at bounding box center [944, 260] width 106 height 23
type input "11"
click at [194, 345] on link "Add Another Item" at bounding box center [220, 339] width 98 height 23
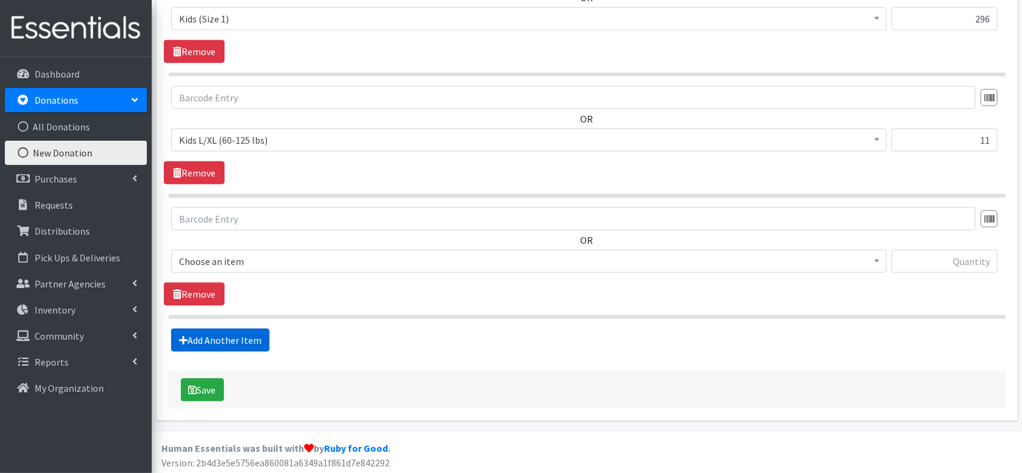
scroll to position [551, 0]
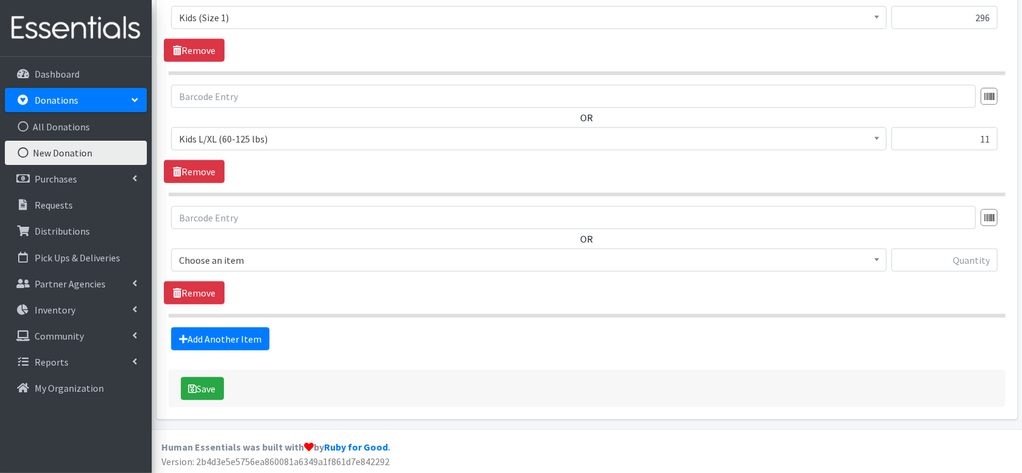
click at [254, 255] on span "Choose an item" at bounding box center [529, 260] width 700 height 17
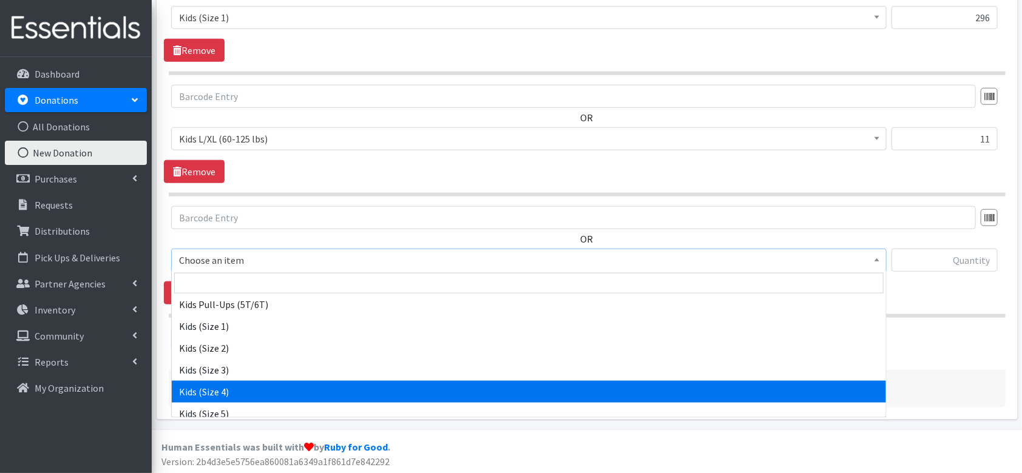
scroll to position [647, 0]
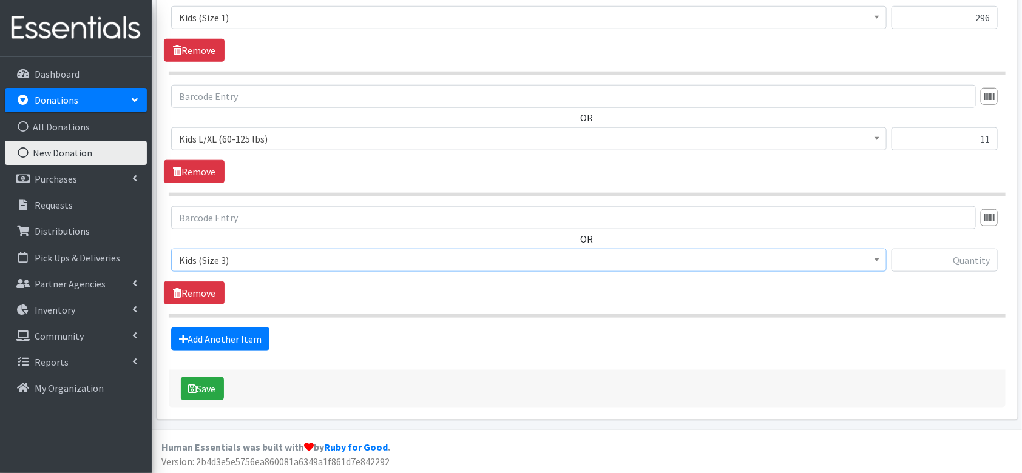
select select "4566"
click at [951, 267] on input "text" at bounding box center [944, 260] width 106 height 23
type input "390"
click at [197, 342] on link "Add Another Item" at bounding box center [220, 339] width 98 height 23
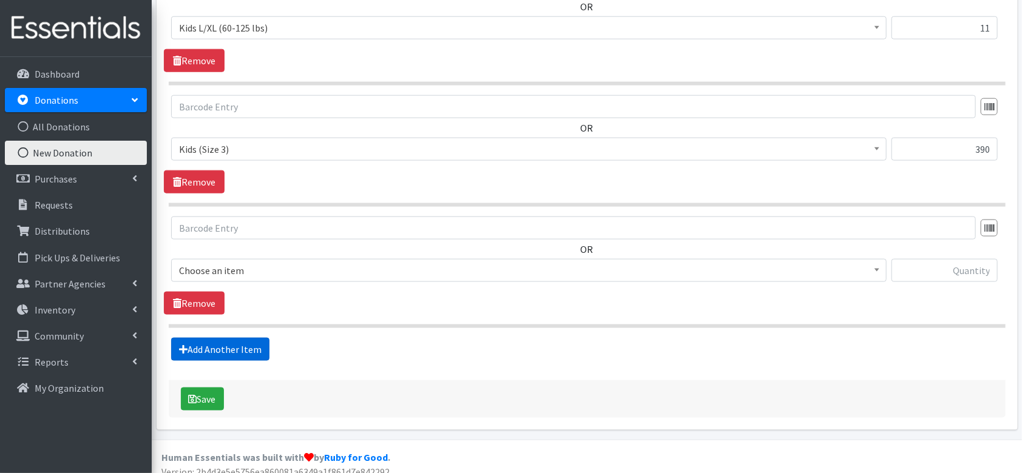
scroll to position [672, 0]
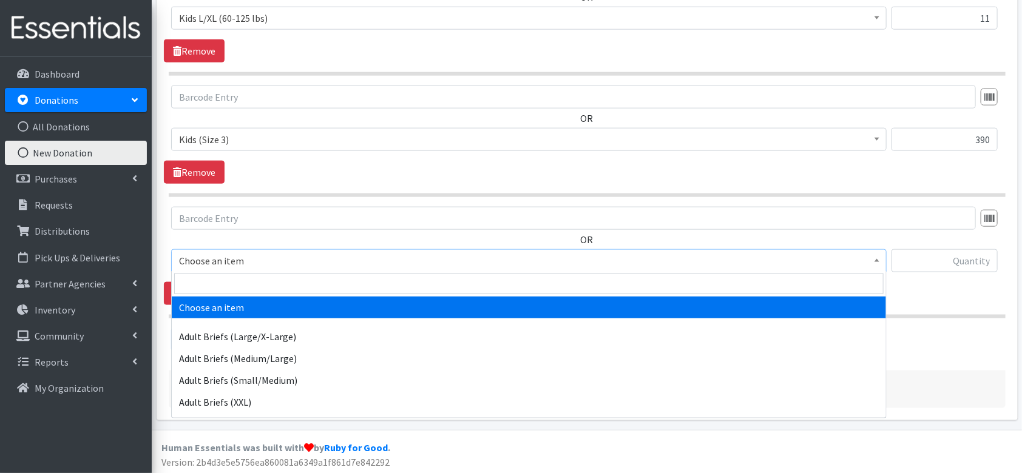
click at [232, 260] on span "Choose an item" at bounding box center [529, 260] width 700 height 17
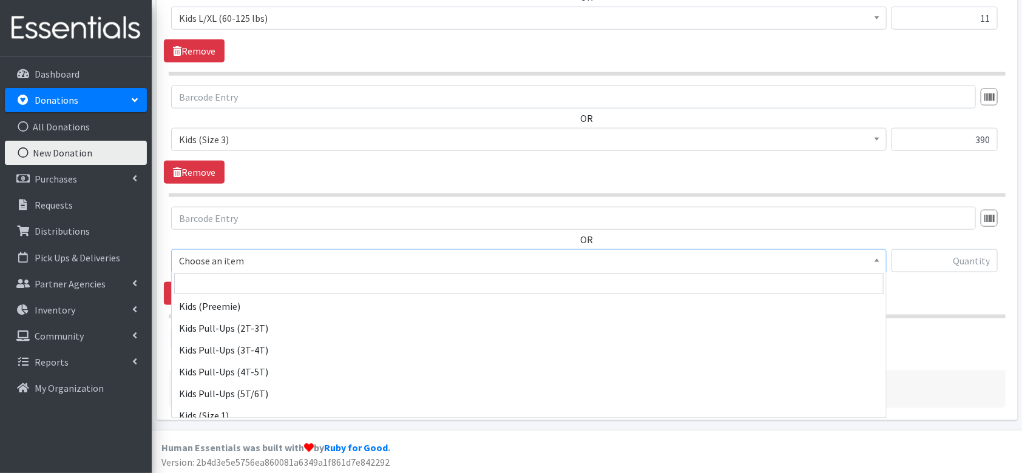
scroll to position [566, 0]
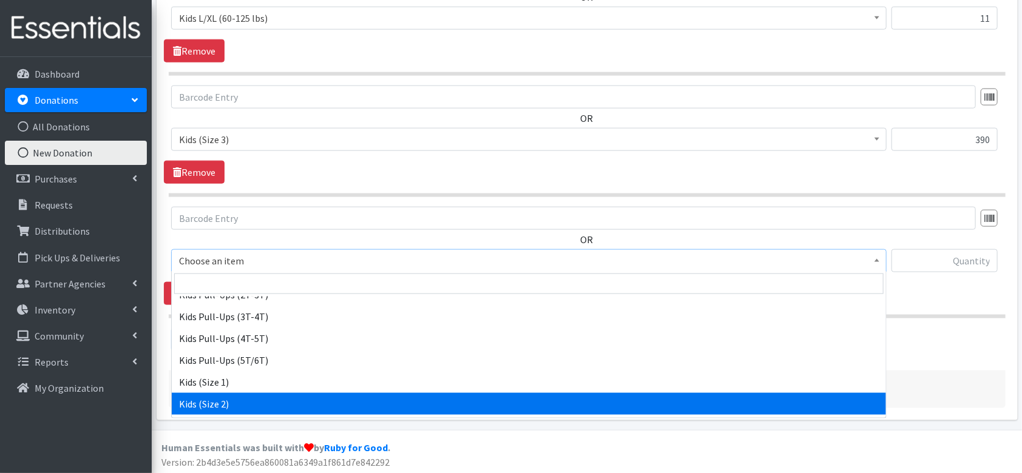
select select "4562"
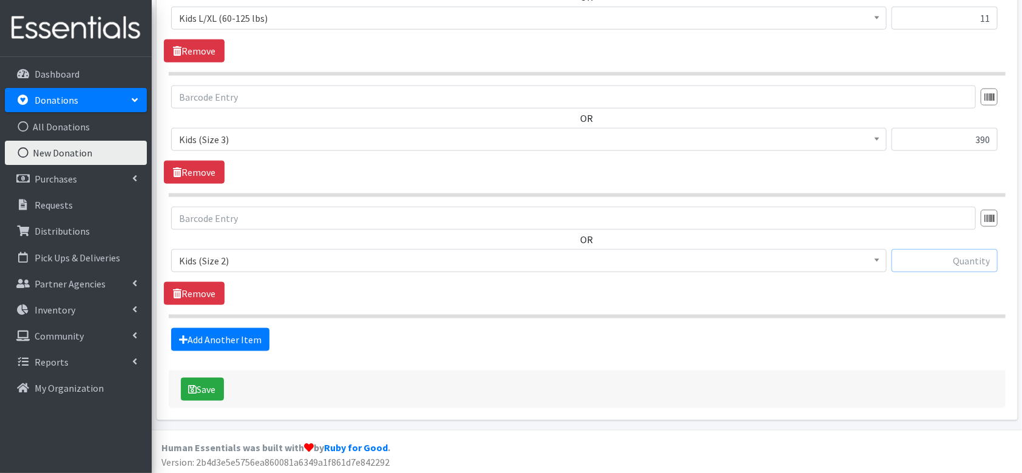
click at [925, 252] on input "text" at bounding box center [944, 260] width 106 height 23
type input "146"
click at [200, 340] on link "Add Another Item" at bounding box center [220, 339] width 98 height 23
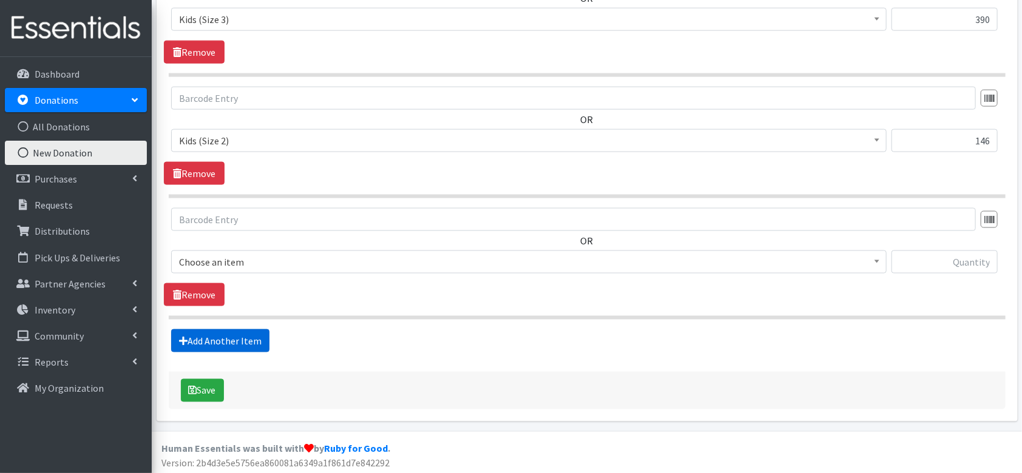
scroll to position [793, 0]
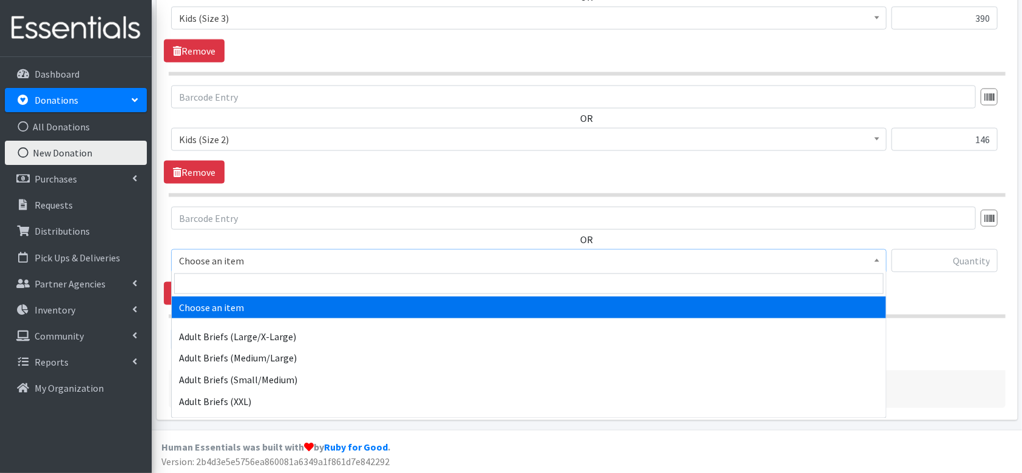
click at [244, 265] on span "Choose an item" at bounding box center [529, 260] width 700 height 17
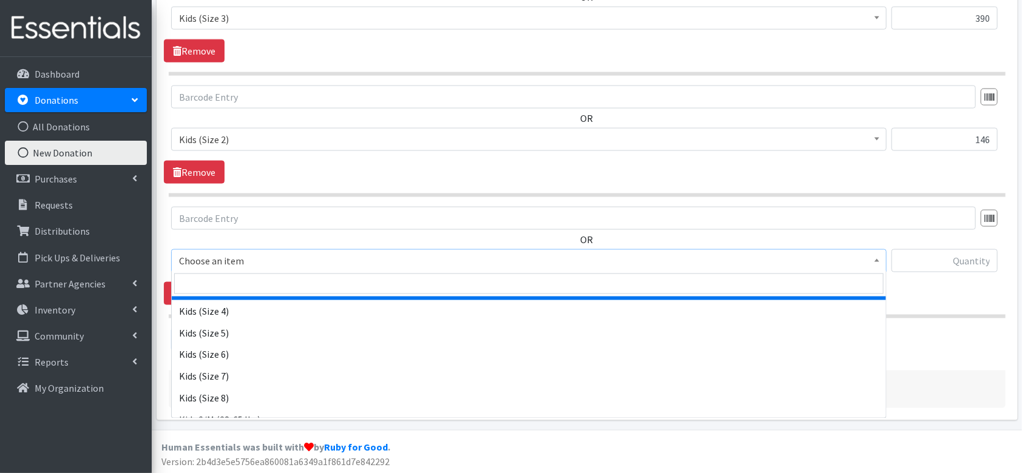
scroll to position [728, 0]
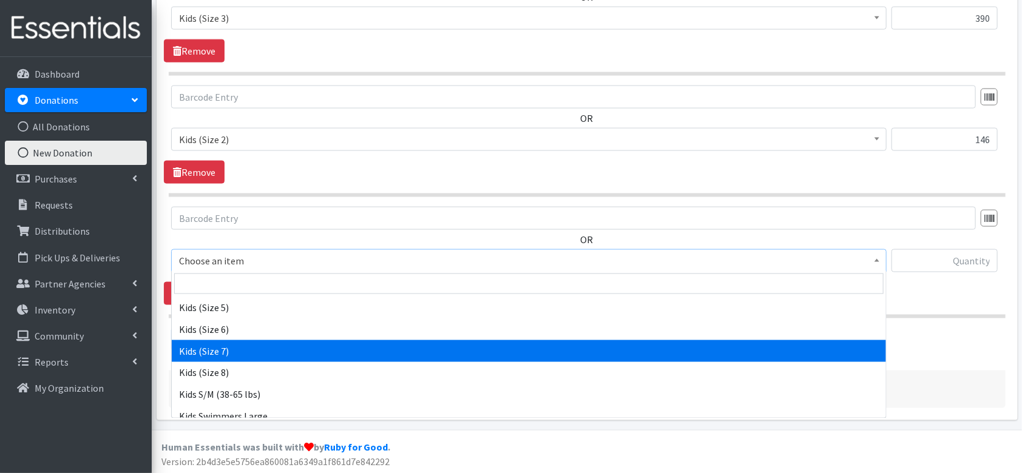
select select "13208"
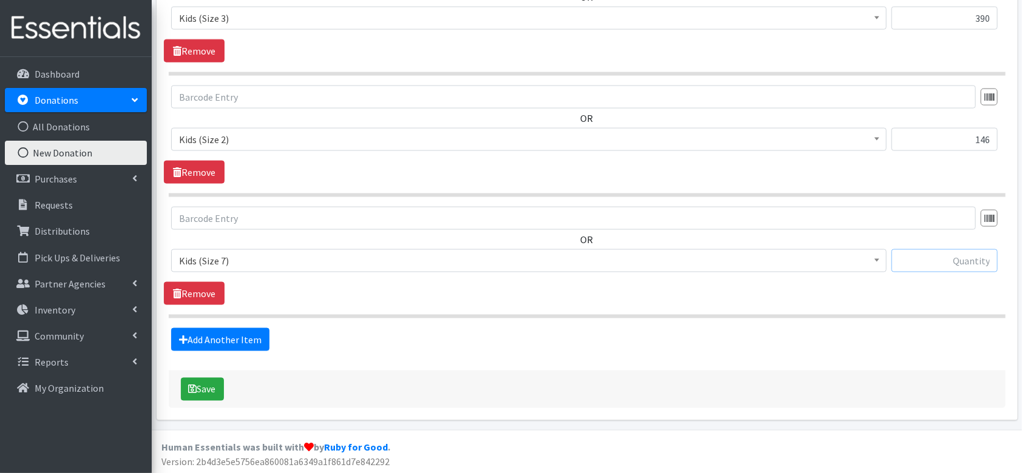
click at [980, 260] on input "text" at bounding box center [944, 260] width 106 height 23
type input "168"
click at [230, 336] on link "Add Another Item" at bounding box center [220, 339] width 98 height 23
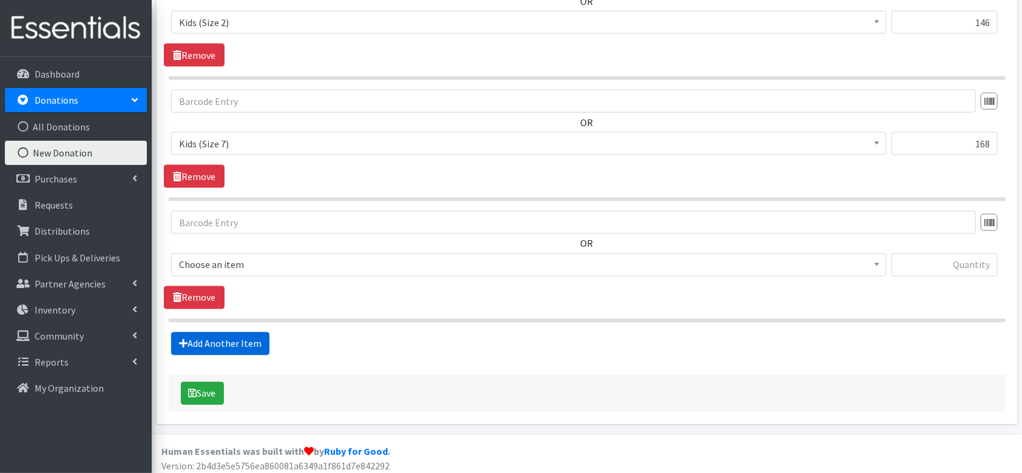
scroll to position [914, 0]
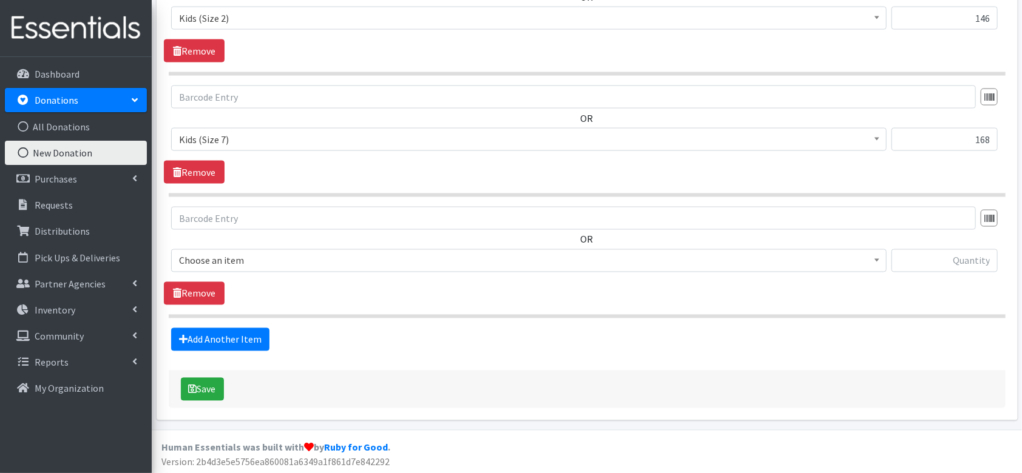
click at [242, 261] on span "Choose an item" at bounding box center [529, 260] width 700 height 17
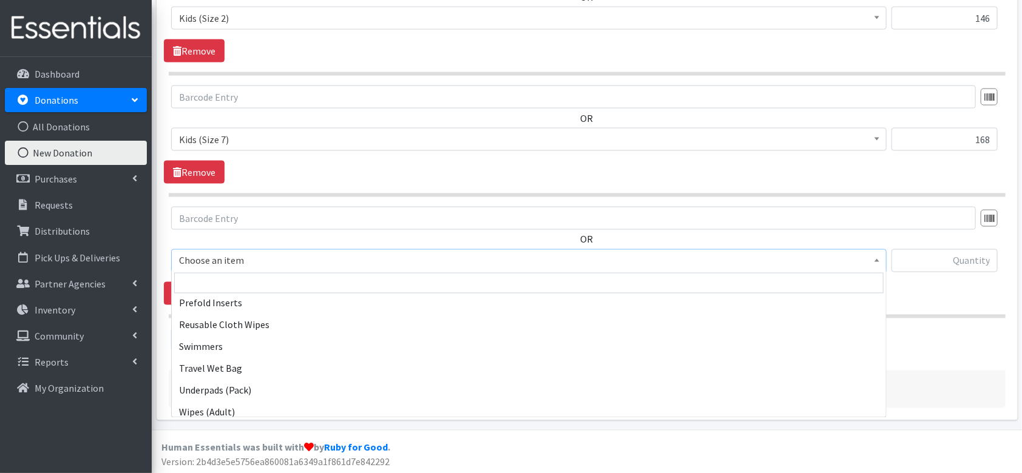
scroll to position [1196, 0]
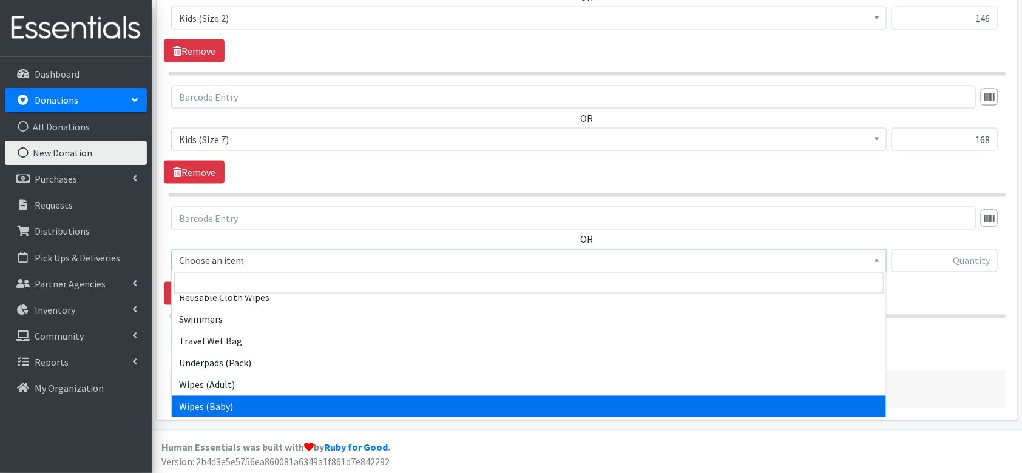
select select "4558"
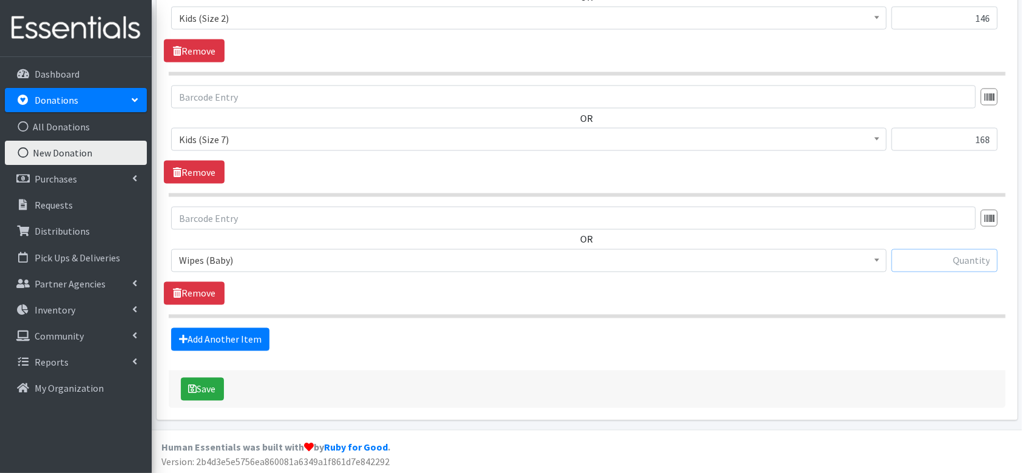
click at [949, 255] on input "text" at bounding box center [944, 260] width 106 height 23
type input "19"
click at [209, 340] on link "Add Another Item" at bounding box center [220, 339] width 98 height 23
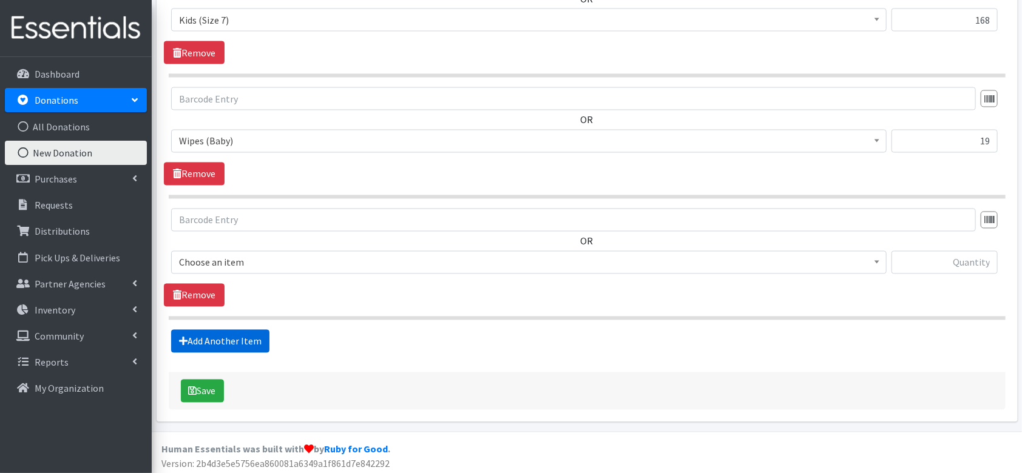
scroll to position [1035, 0]
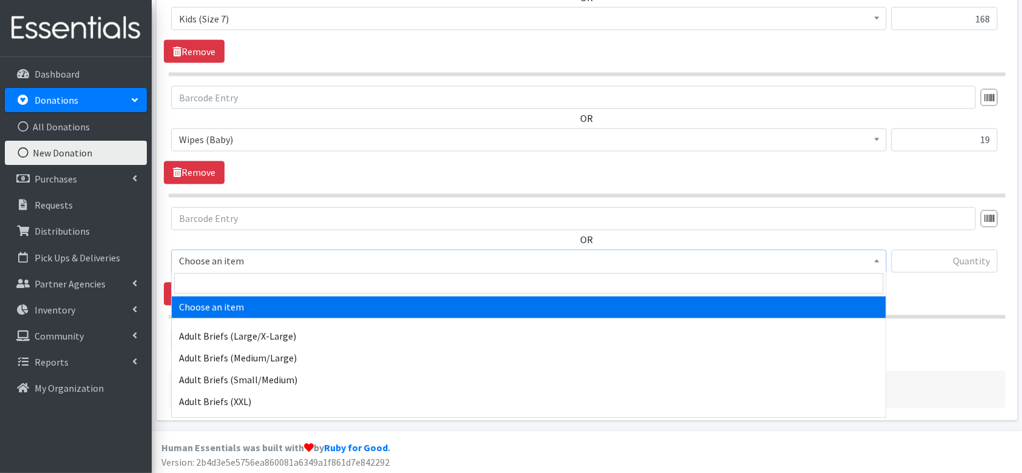
click at [234, 258] on span "Choose an item" at bounding box center [529, 261] width 700 height 17
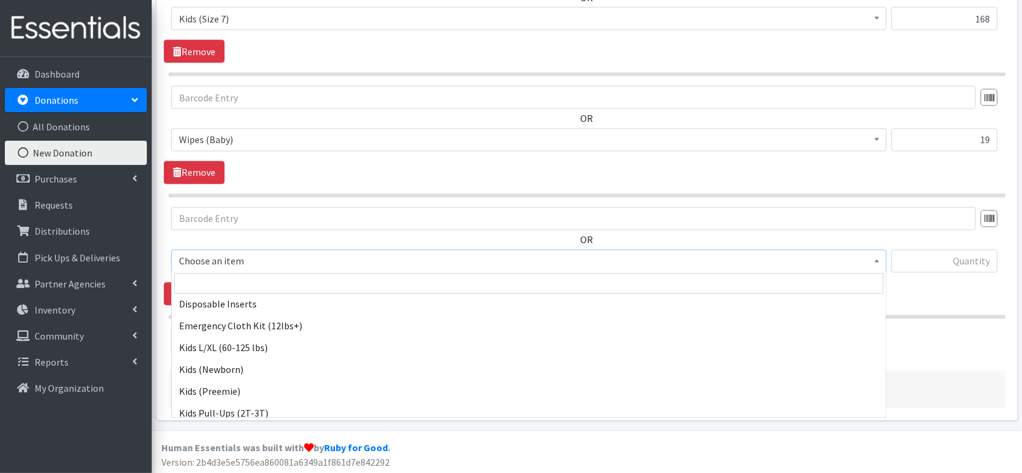
scroll to position [485, 0]
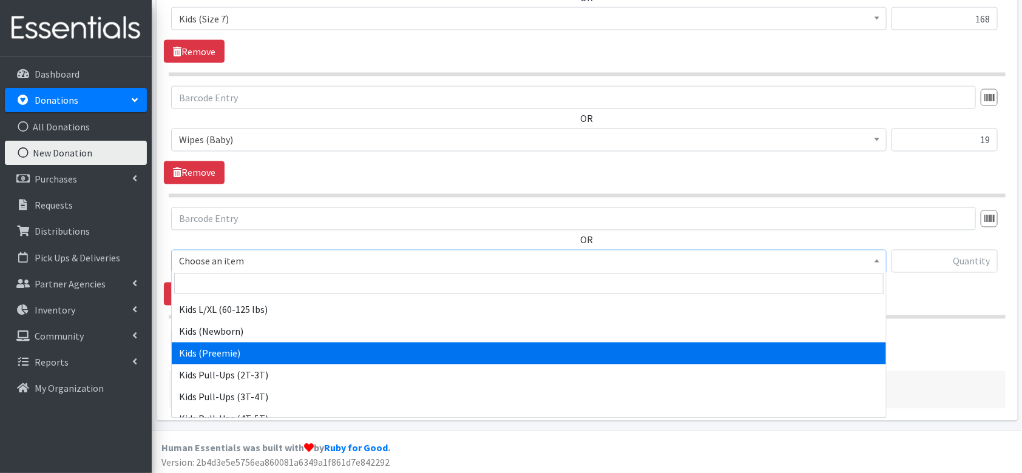
select select "4565"
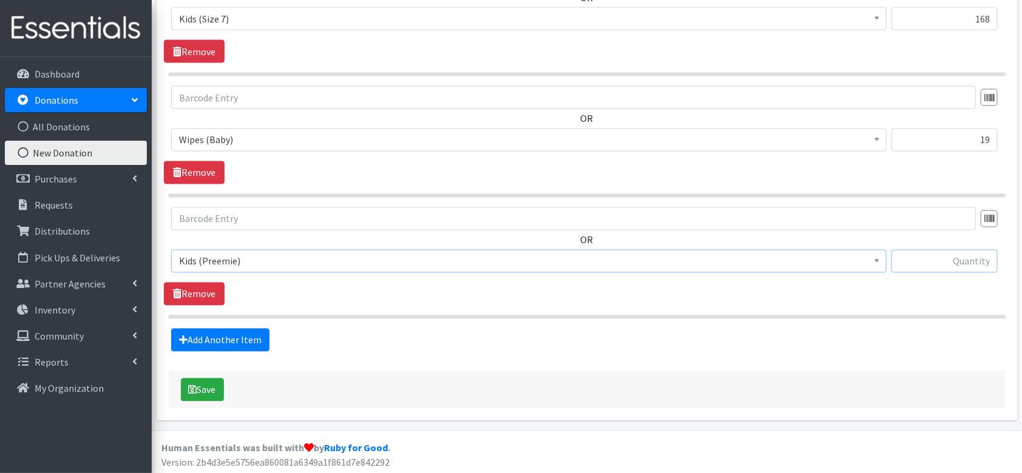
click at [956, 266] on input "text" at bounding box center [944, 261] width 106 height 23
type input "26"
click at [214, 338] on link "Add Another Item" at bounding box center [220, 340] width 98 height 23
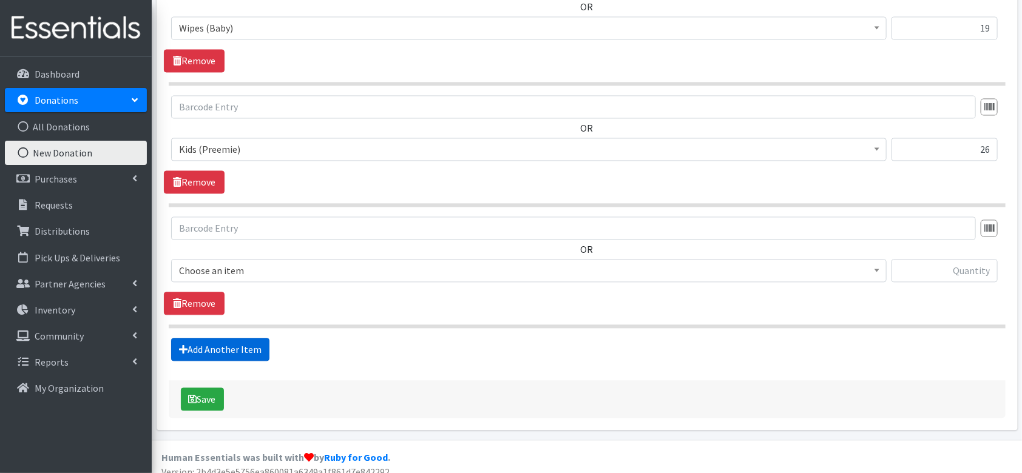
scroll to position [1156, 0]
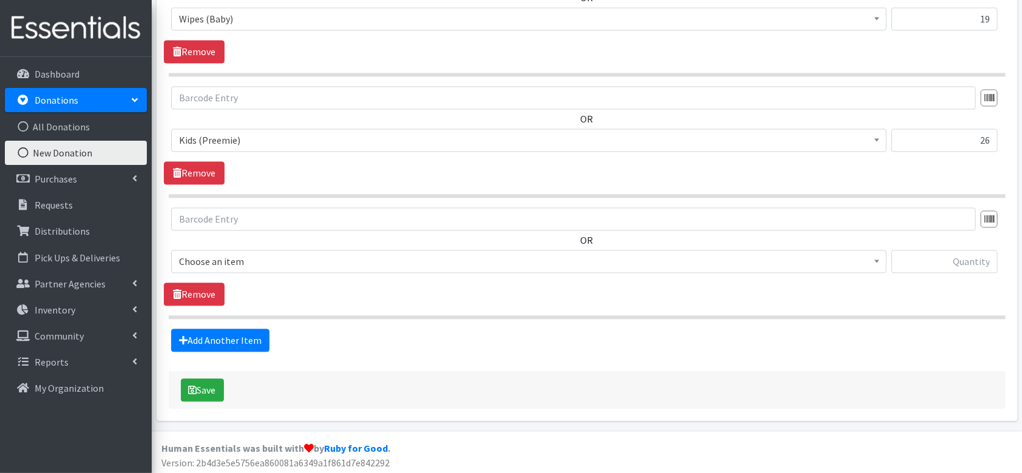
click at [230, 261] on span "Choose an item" at bounding box center [529, 261] width 700 height 17
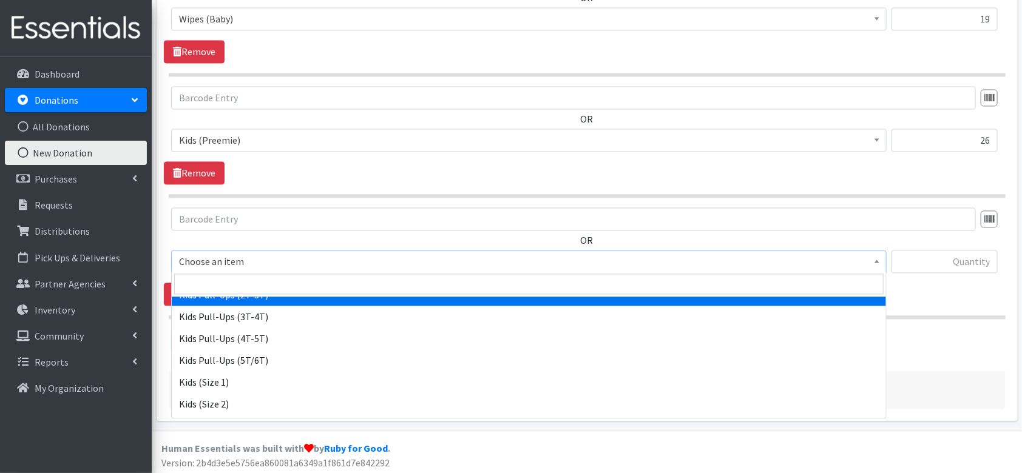
scroll to position [485, 0]
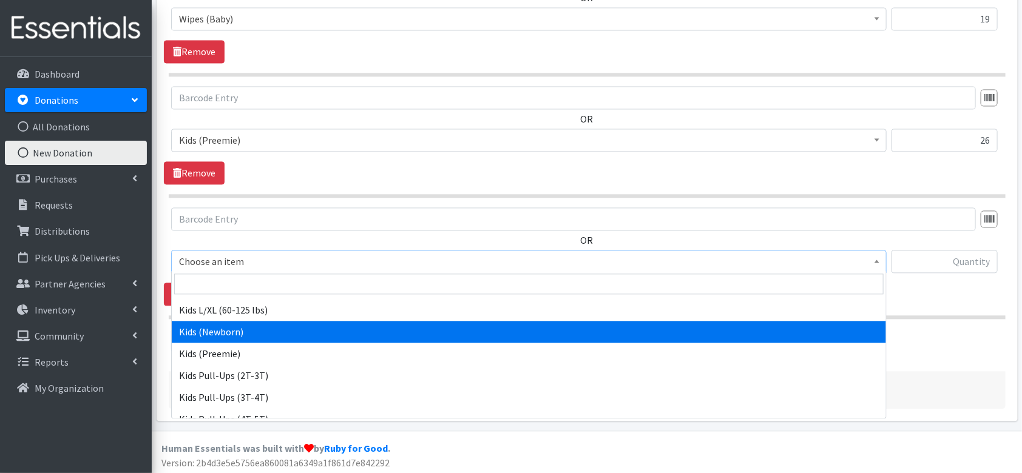
select select "4560"
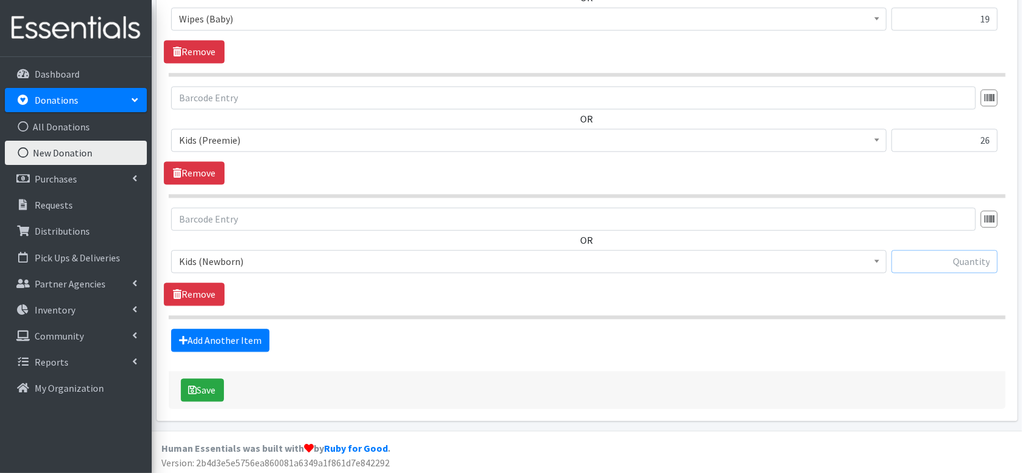
click at [948, 260] on input "text" at bounding box center [944, 261] width 106 height 23
type input "160"
click at [232, 342] on link "Add Another Item" at bounding box center [220, 340] width 98 height 23
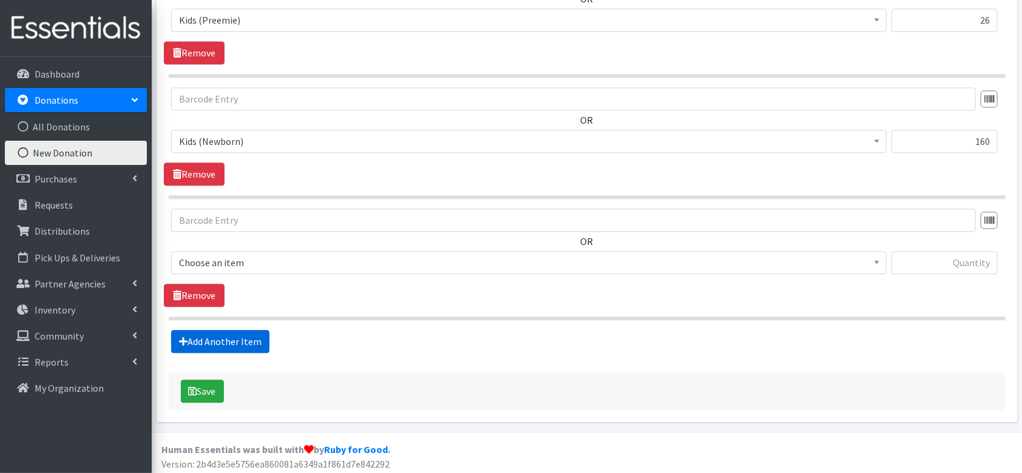
scroll to position [1277, 0]
click at [243, 262] on span "Choose an item" at bounding box center [529, 262] width 700 height 17
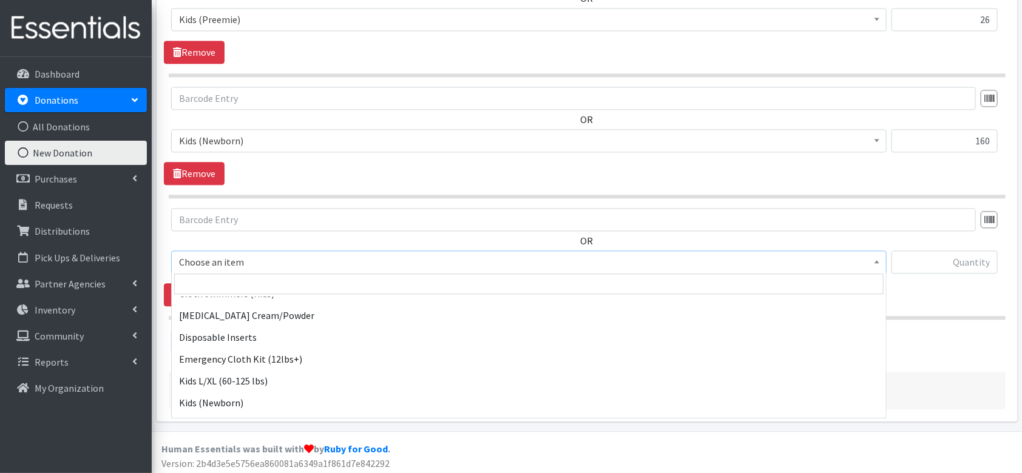
scroll to position [485, 0]
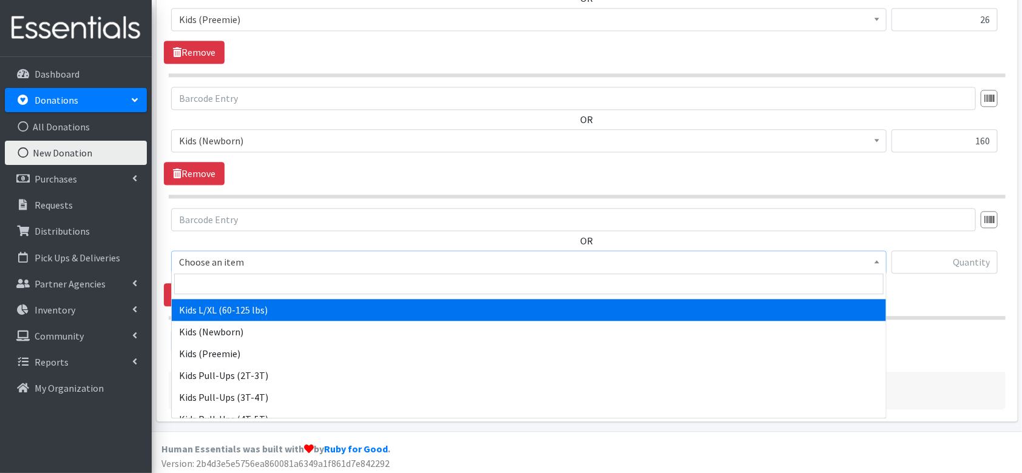
select select "4576"
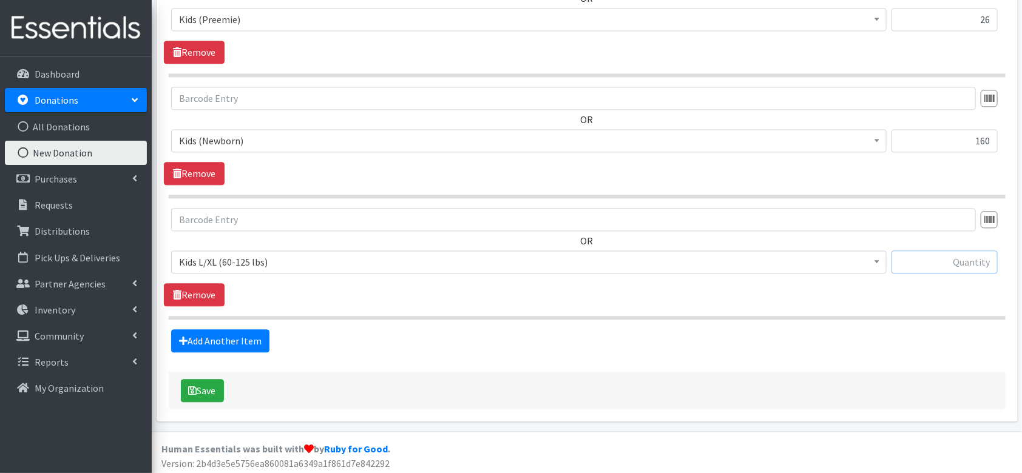
click at [941, 266] on input "text" at bounding box center [944, 262] width 106 height 23
type input "22"
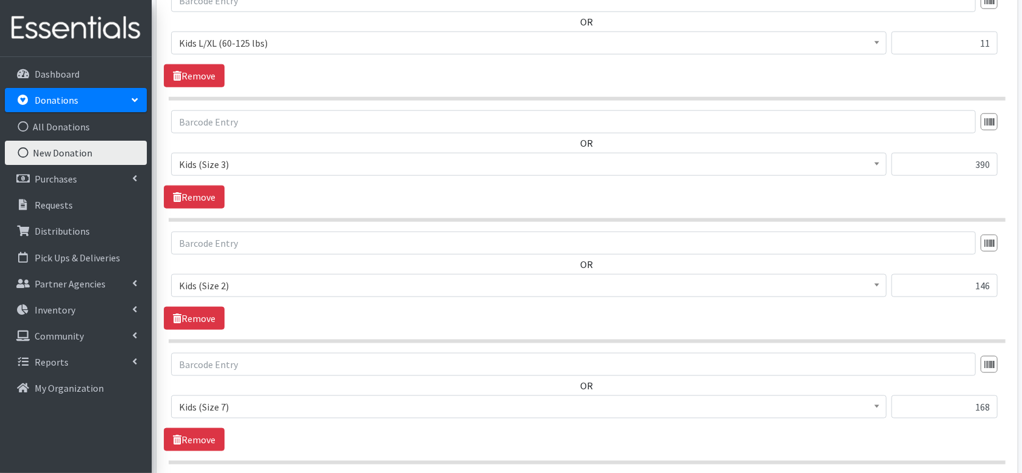
scroll to position [1277, 0]
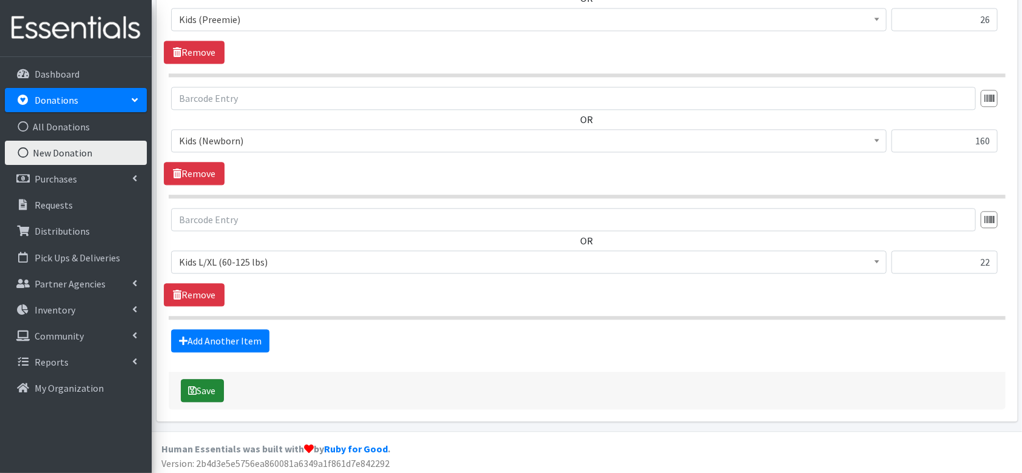
click at [191, 389] on icon "submit" at bounding box center [193, 391] width 8 height 10
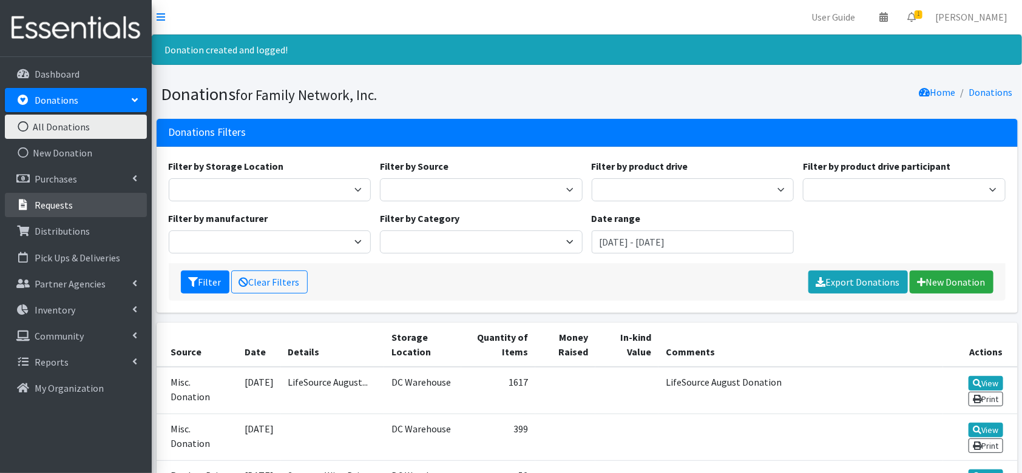
click at [52, 203] on p "Requests" at bounding box center [54, 205] width 38 height 12
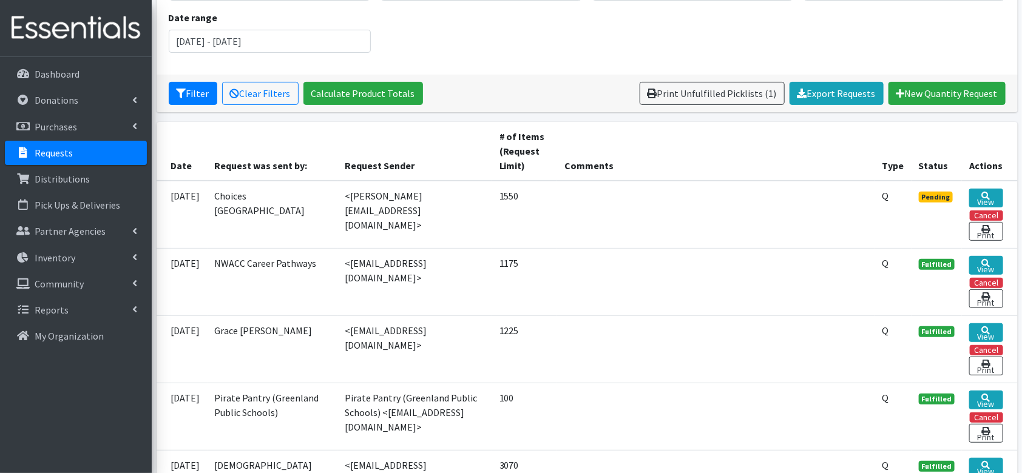
scroll to position [161, 0]
